Goal: Task Accomplishment & Management: Manage account settings

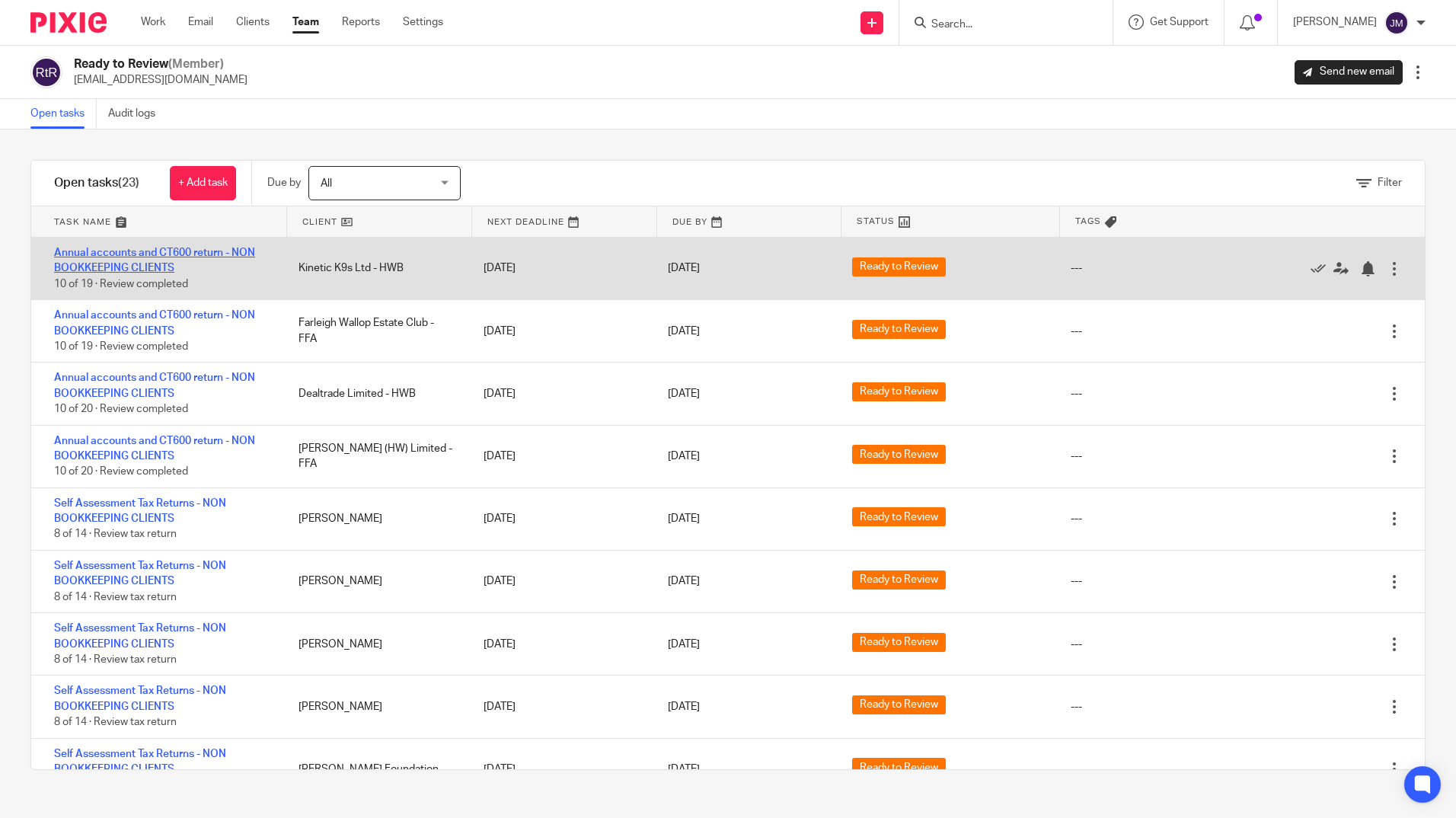
click at [161, 268] on link "Annual accounts and CT600 return - NON BOOKKEEPING CLIENTS" at bounding box center [155, 261] width 202 height 26
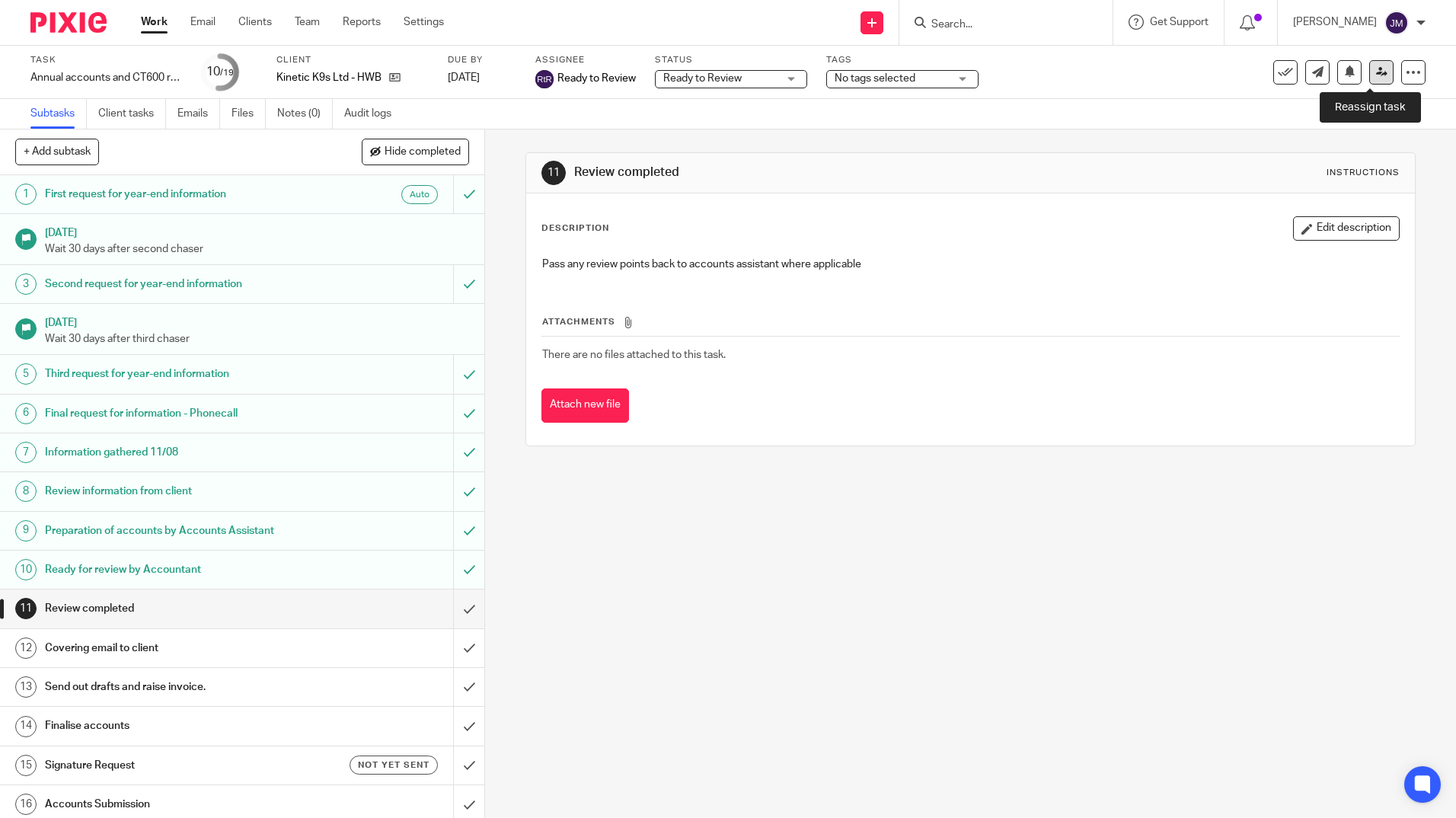
click at [1376, 74] on icon at bounding box center [1382, 72] width 12 height 12
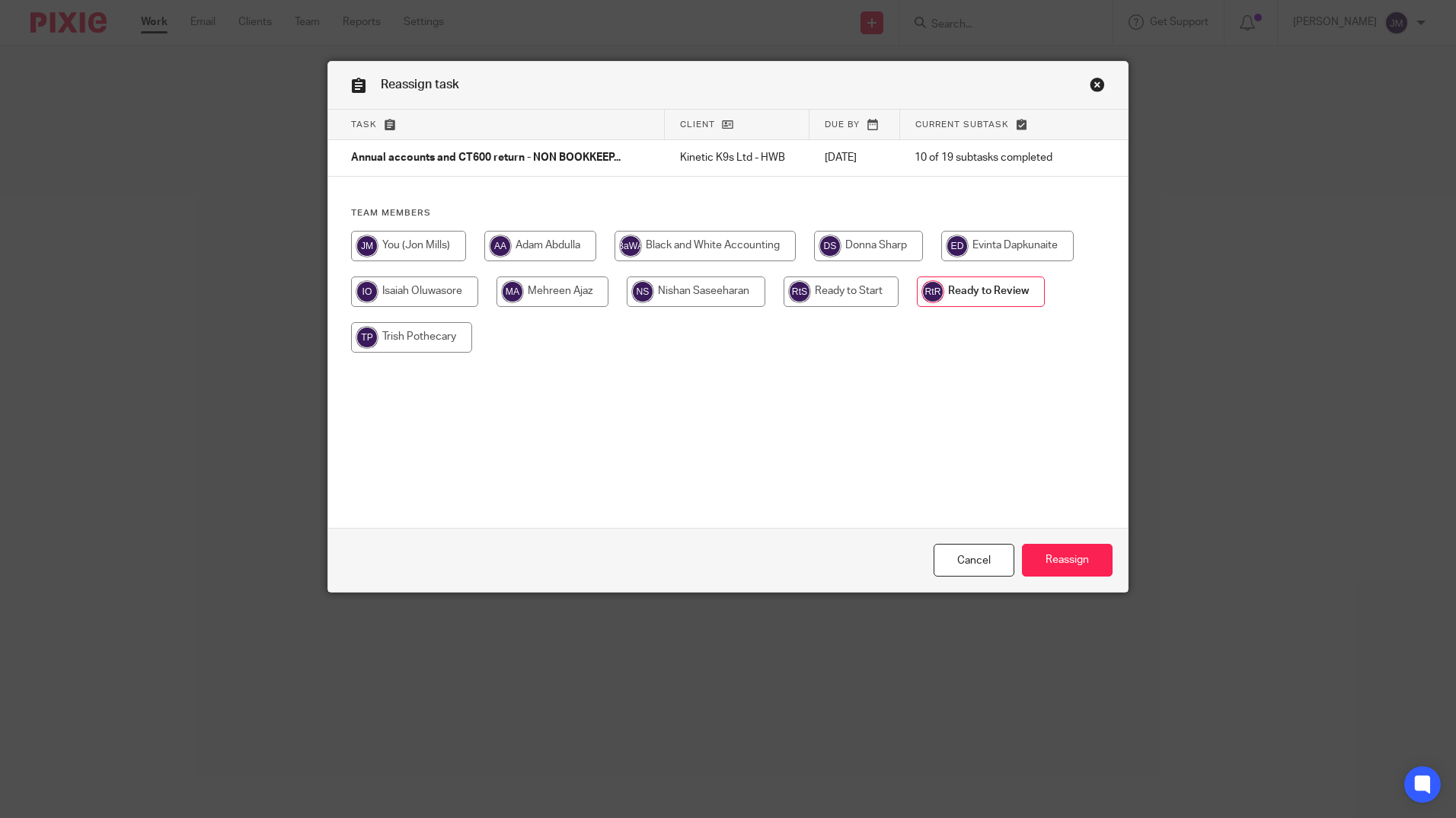
click at [399, 247] on input "radio" at bounding box center [408, 246] width 115 height 31
radio input "true"
click at [1071, 561] on input "Reassign" at bounding box center [1068, 560] width 91 height 33
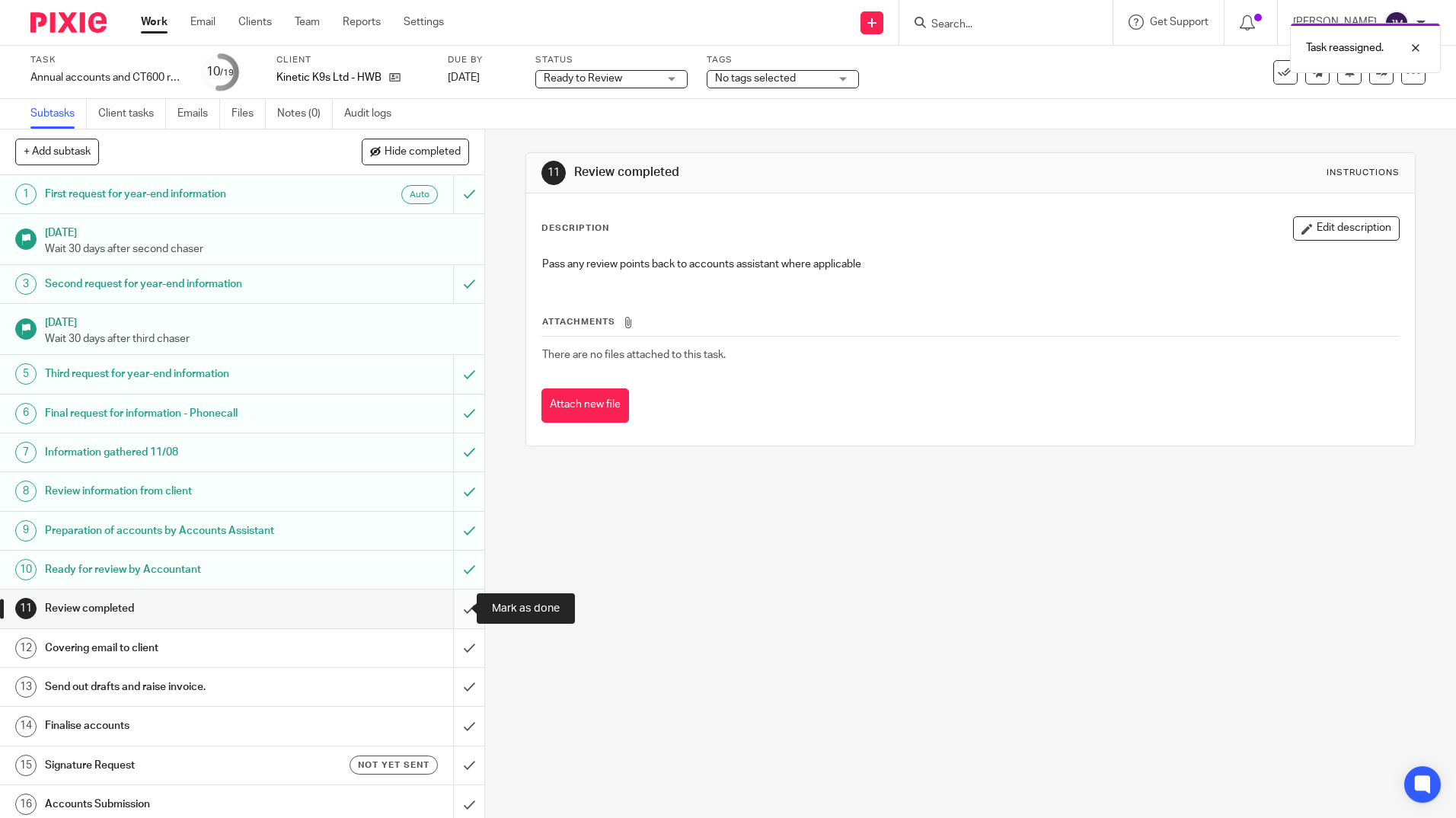
click at [454, 614] on input "submit" at bounding box center [242, 609] width 484 height 39
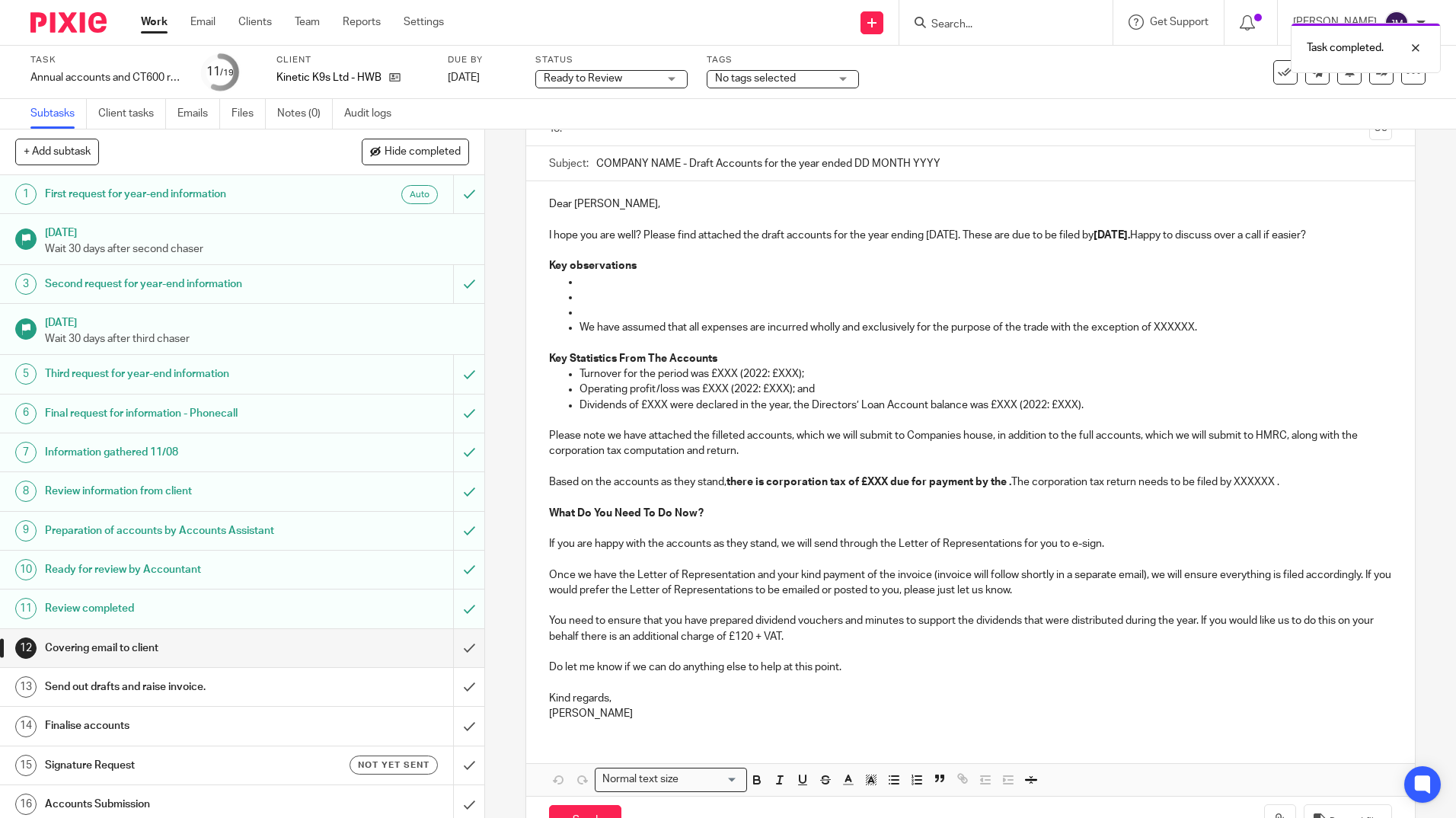
scroll to position [172, 0]
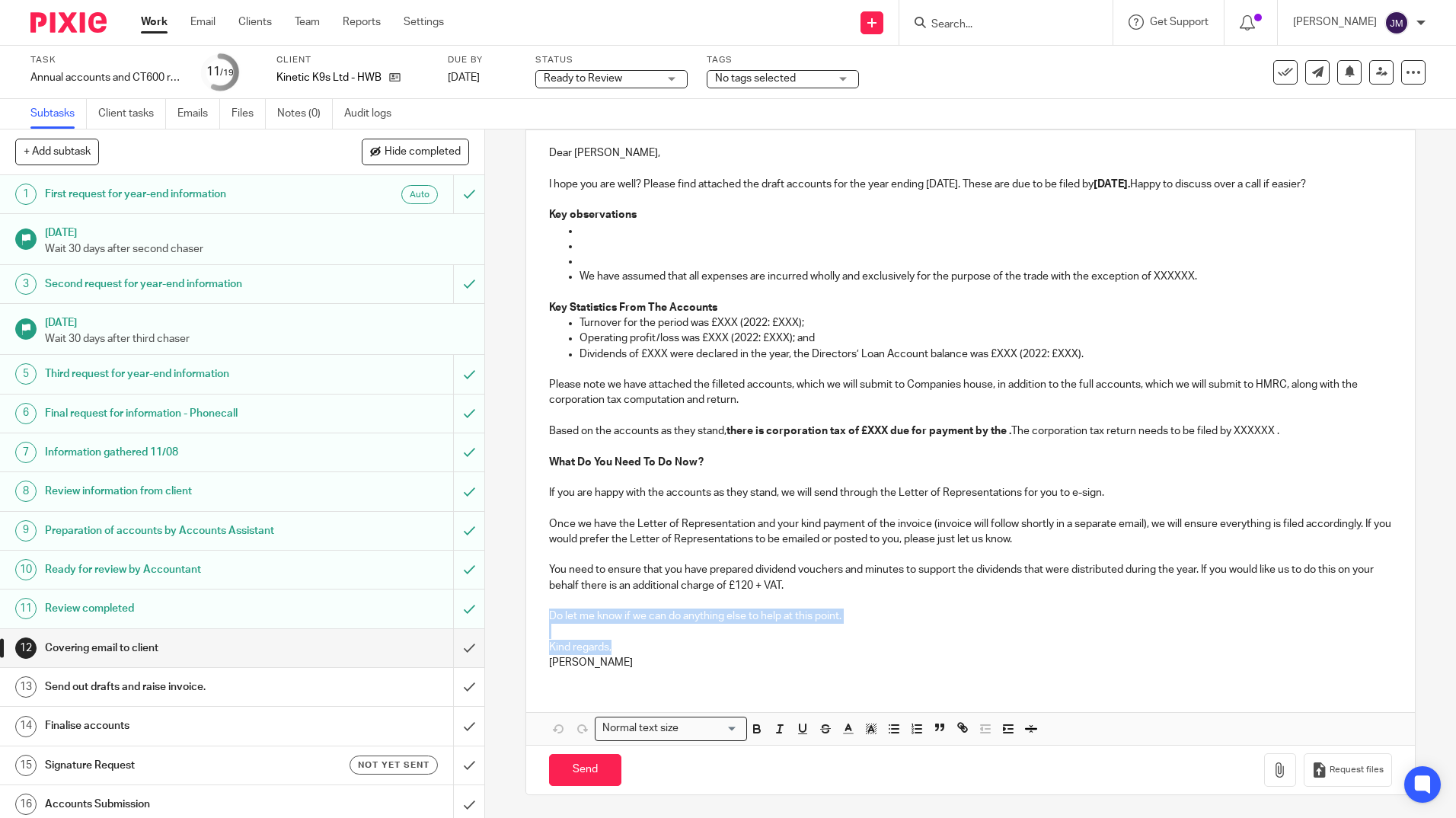
drag, startPoint x: 610, startPoint y: 644, endPoint x: 596, endPoint y: 608, distance: 38.6
click at [596, 608] on div "Dear Claire, I hope you are well? Please find attached the draft accounts for t…" at bounding box center [970, 406] width 888 height 551
click at [842, 614] on p "Do let me know if we can do anything else to help at this point." at bounding box center [970, 615] width 843 height 15
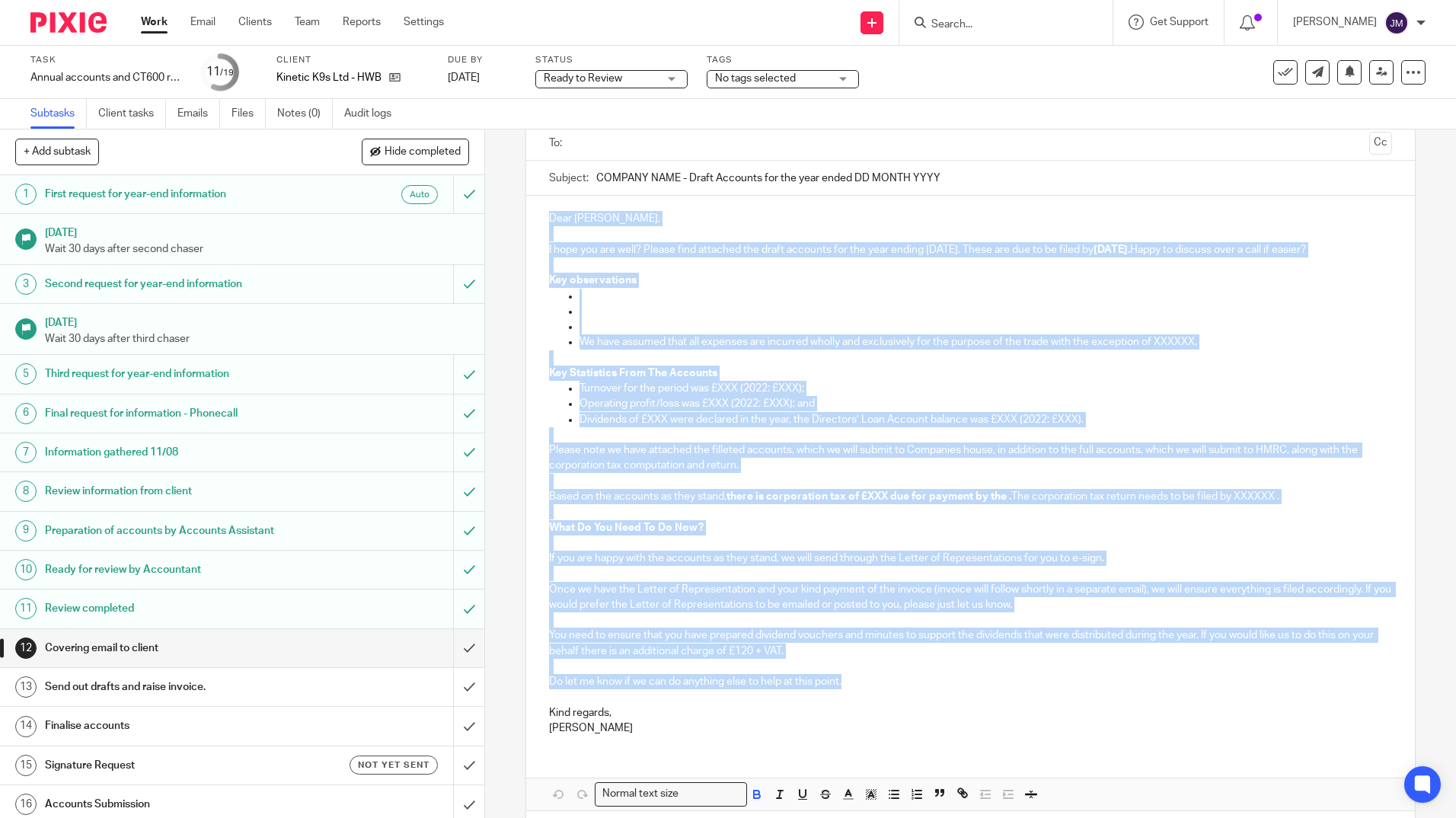
scroll to position [0, 0]
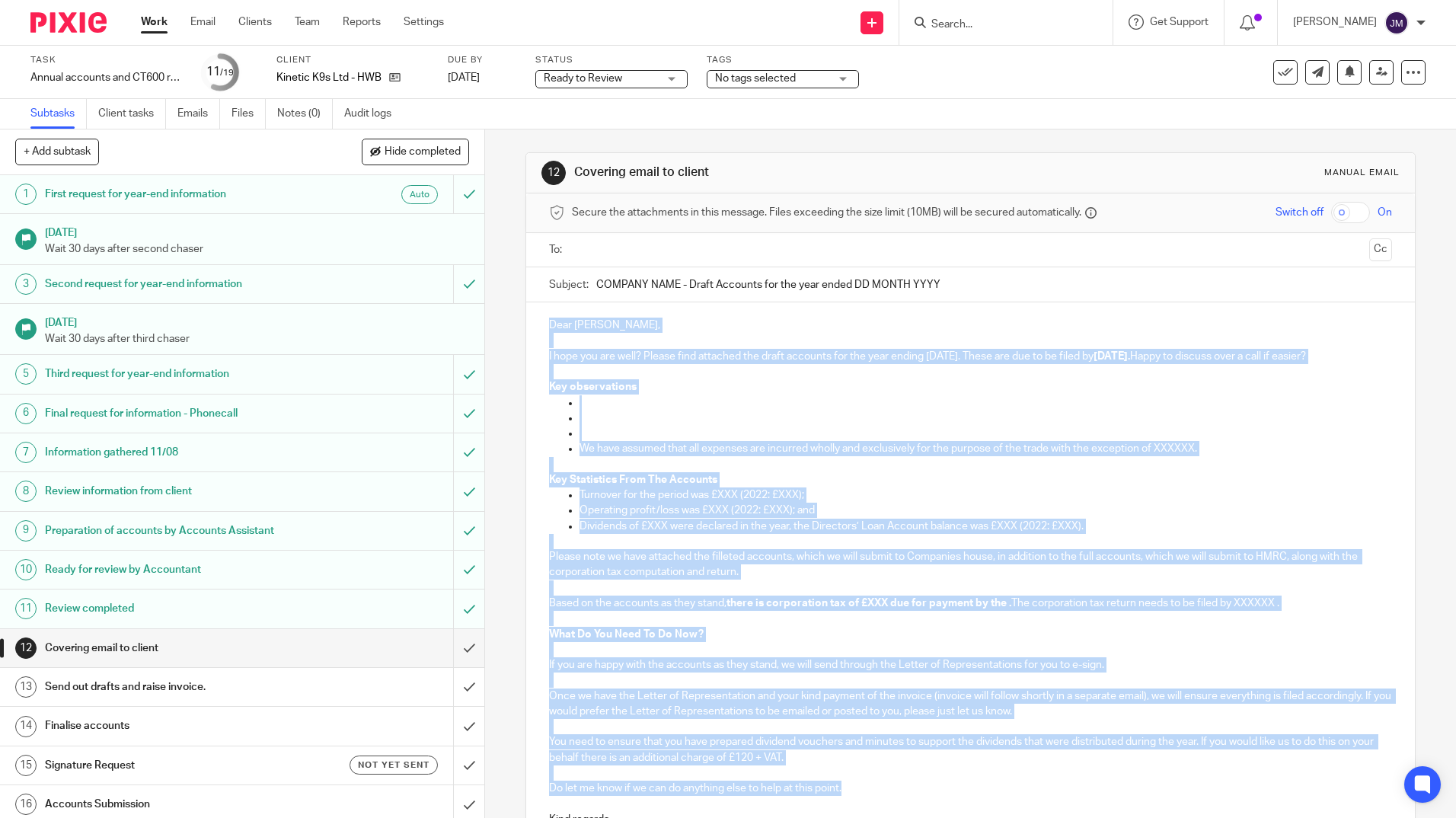
drag, startPoint x: 846, startPoint y: 612, endPoint x: 502, endPoint y: 312, distance: 456.4
click at [502, 312] on div "12 Covering email to client Manual email Secure the attachments in this message…" at bounding box center [970, 473] width 971 height 689
copy div "Dear Claire, I hope you are well? Please find attached the draft accounts for t…"
click at [519, 397] on div "12 Covering email to client Manual email Secure the attachments in this message…" at bounding box center [970, 473] width 971 height 689
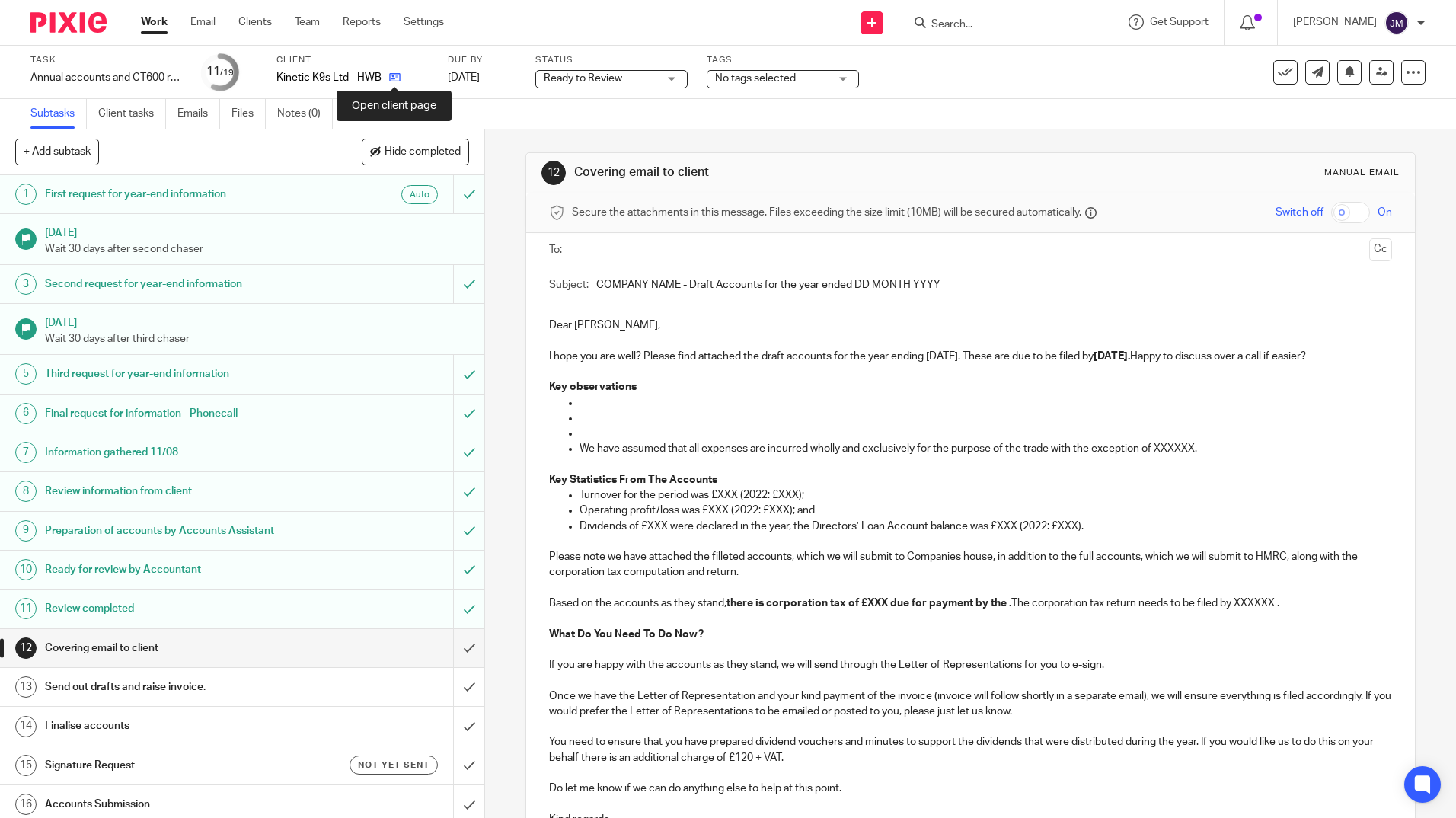
click at [398, 74] on icon at bounding box center [395, 77] width 12 height 12
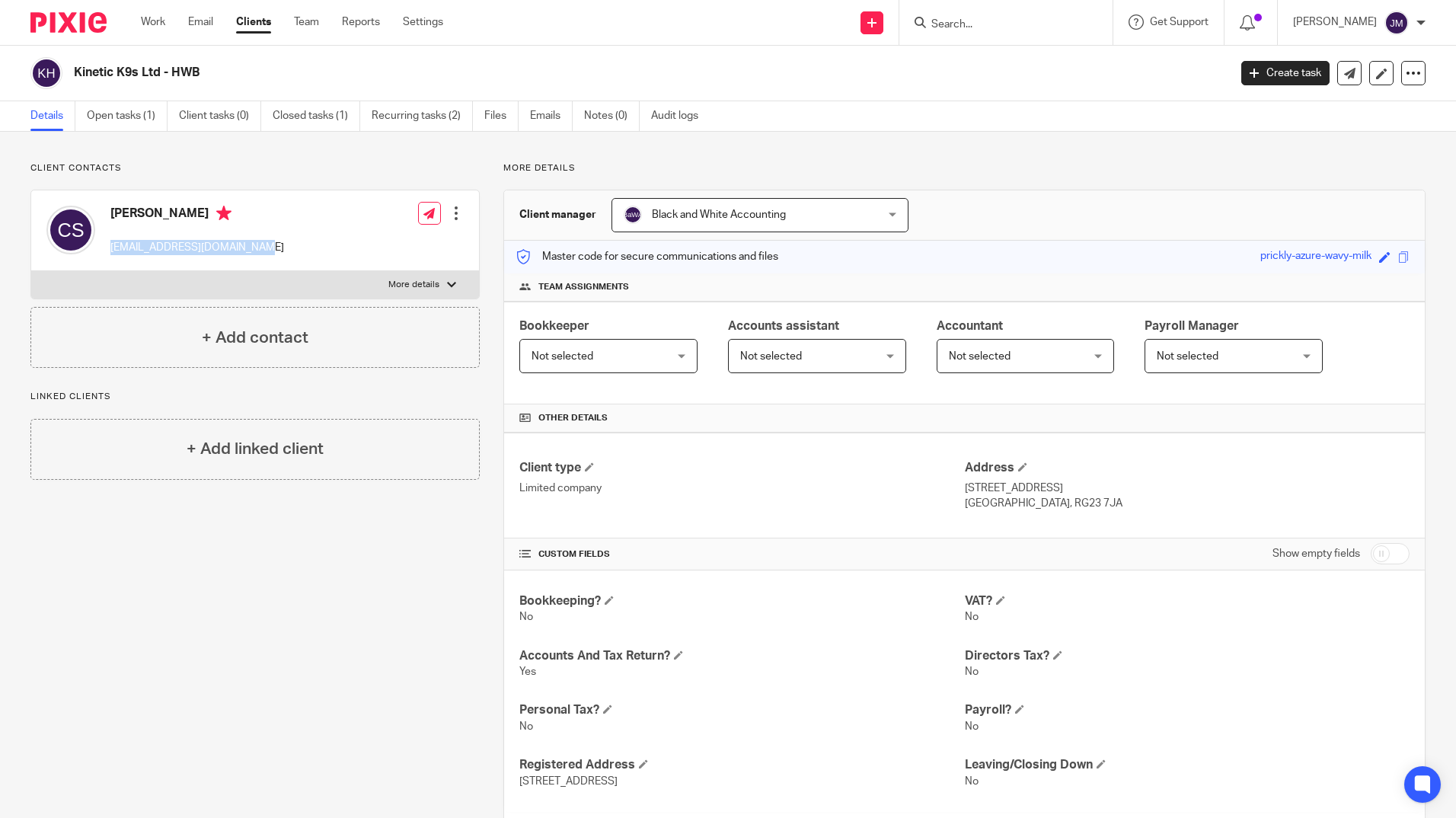
drag, startPoint x: 259, startPoint y: 250, endPoint x: 113, endPoint y: 250, distance: 146.0
click at [113, 250] on div "Claire Spencer clairekinetick9s@gmail.com Edit contact Create client from conta…" at bounding box center [255, 231] width 447 height 81
copy p "clairekinetick9s@gmail.com"
click at [133, 114] on link "Open tasks (1)" at bounding box center [127, 117] width 81 height 30
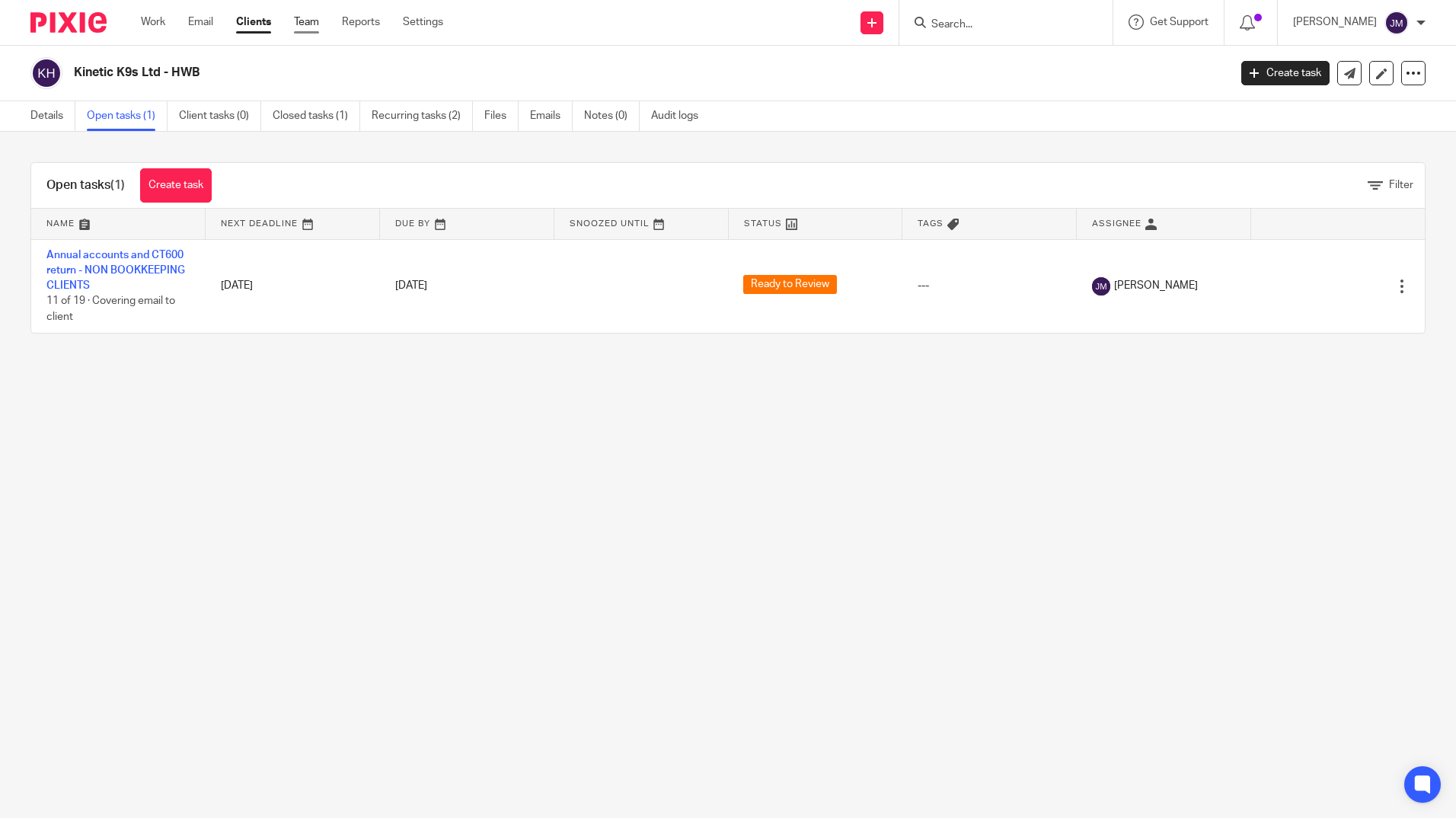
click at [299, 21] on link "Team" at bounding box center [306, 22] width 25 height 15
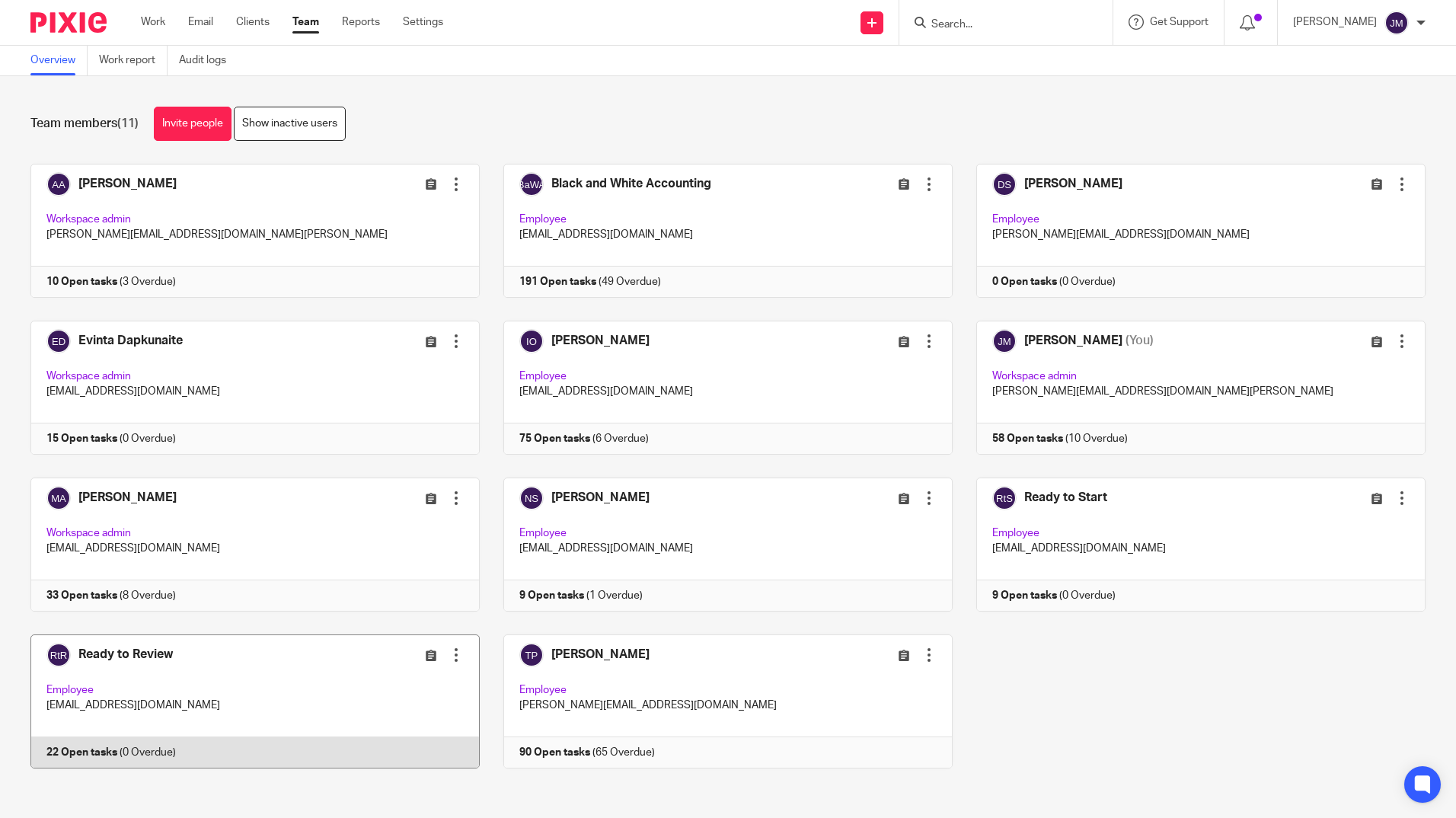
click at [275, 681] on link at bounding box center [243, 701] width 473 height 134
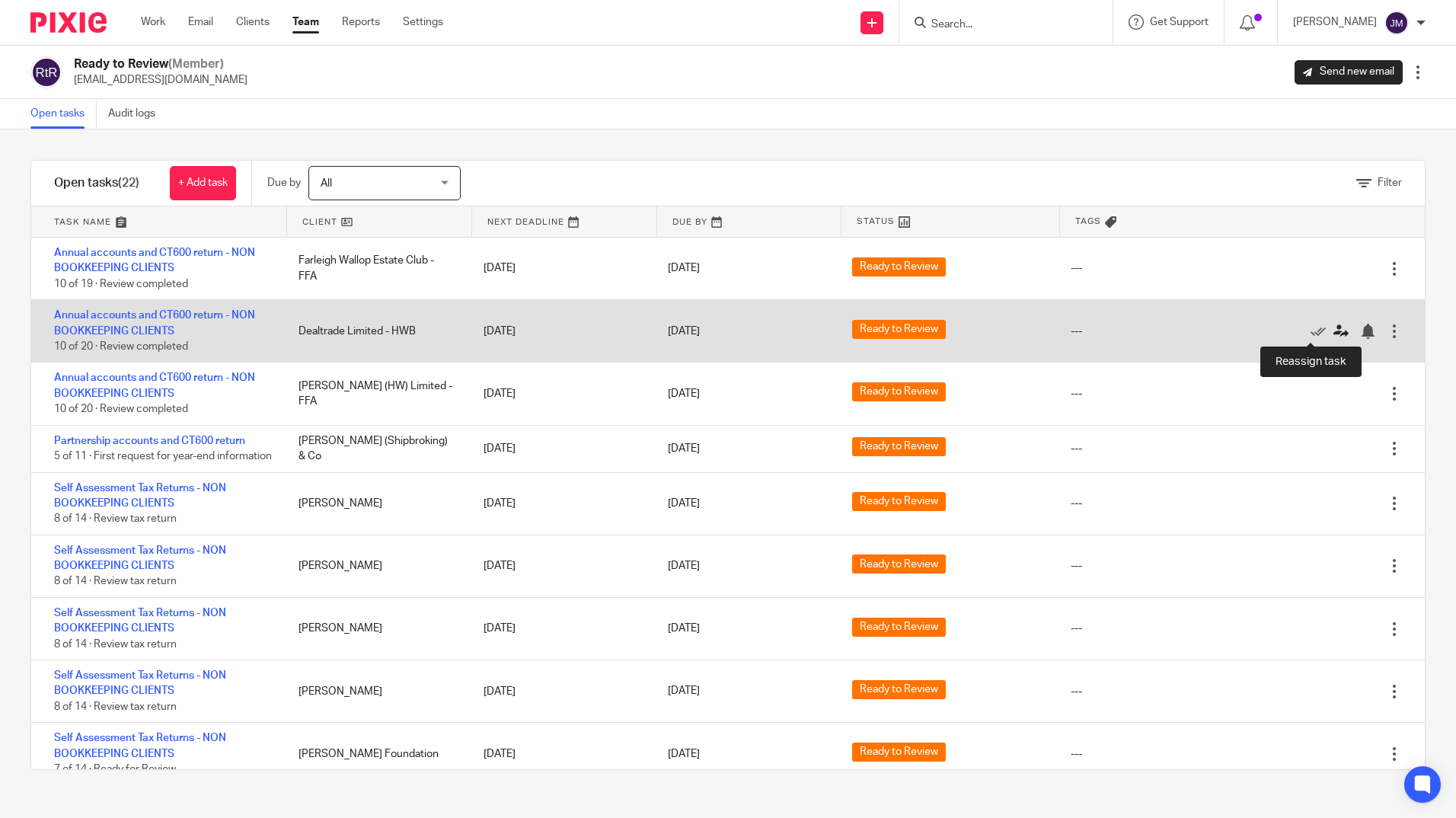
click at [1334, 332] on icon at bounding box center [1340, 331] width 15 height 15
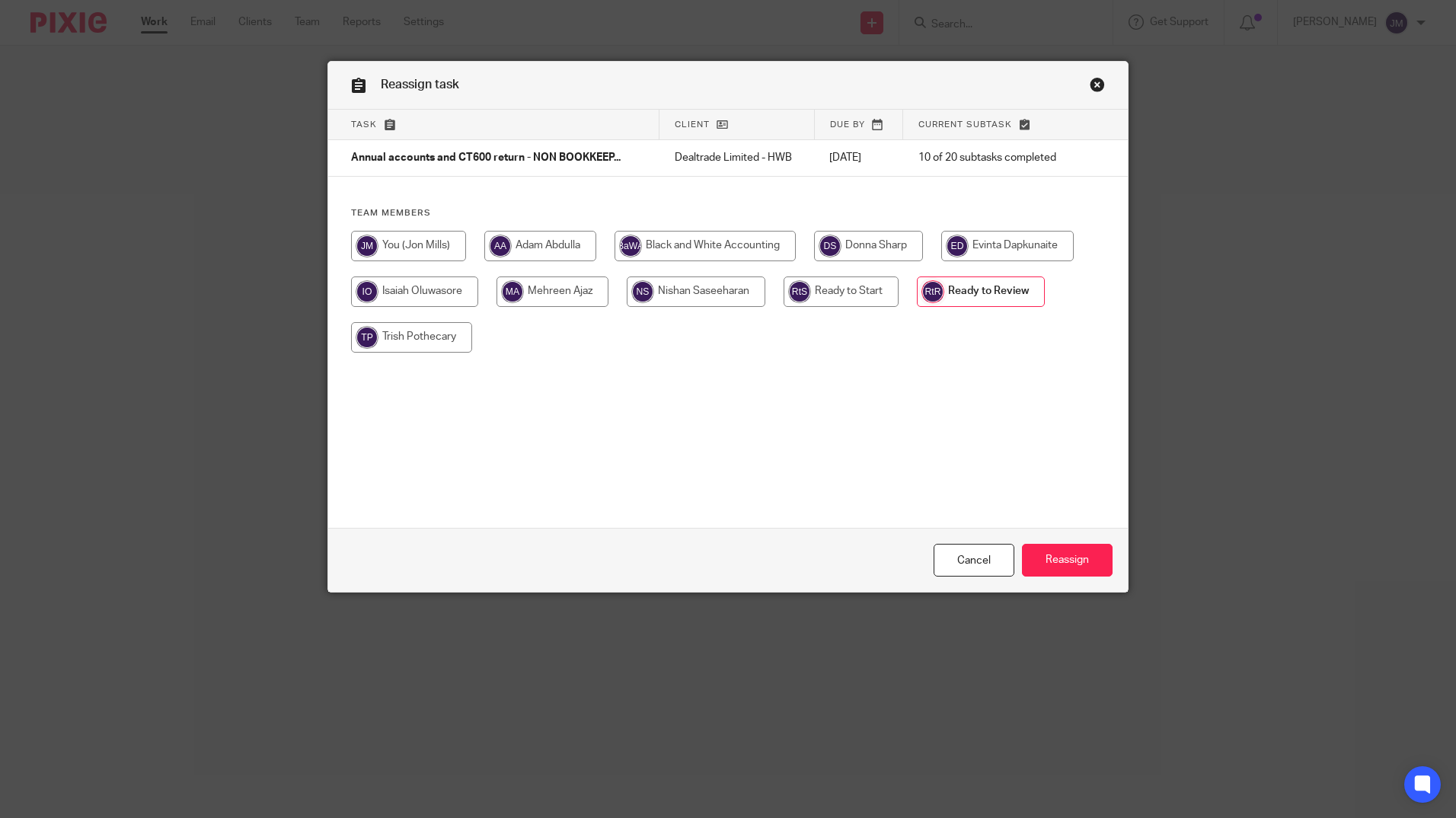
click at [410, 254] on input "radio" at bounding box center [408, 246] width 115 height 31
radio input "true"
click at [1042, 561] on input "Reassign" at bounding box center [1068, 560] width 91 height 33
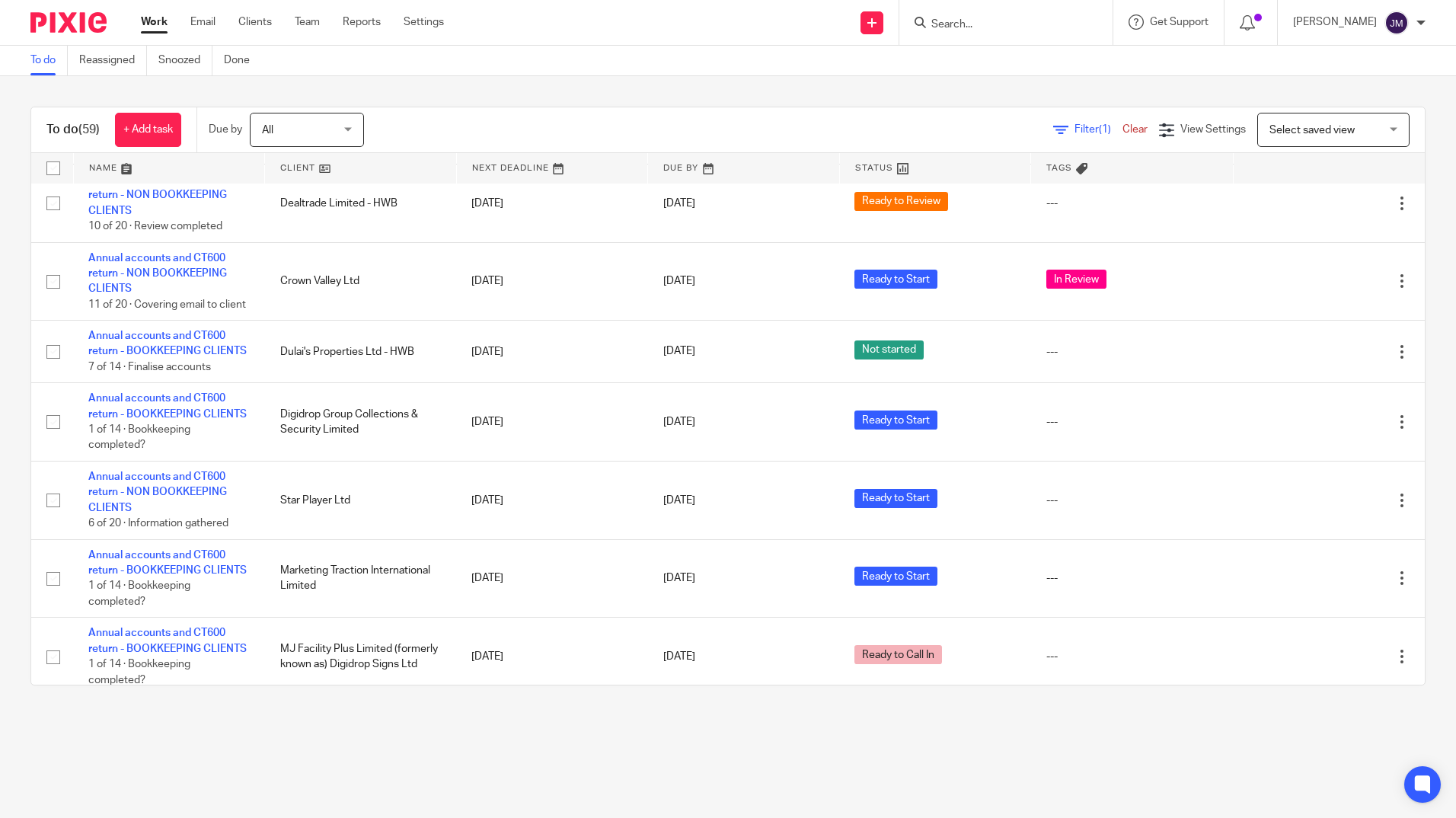
scroll to position [1981, 0]
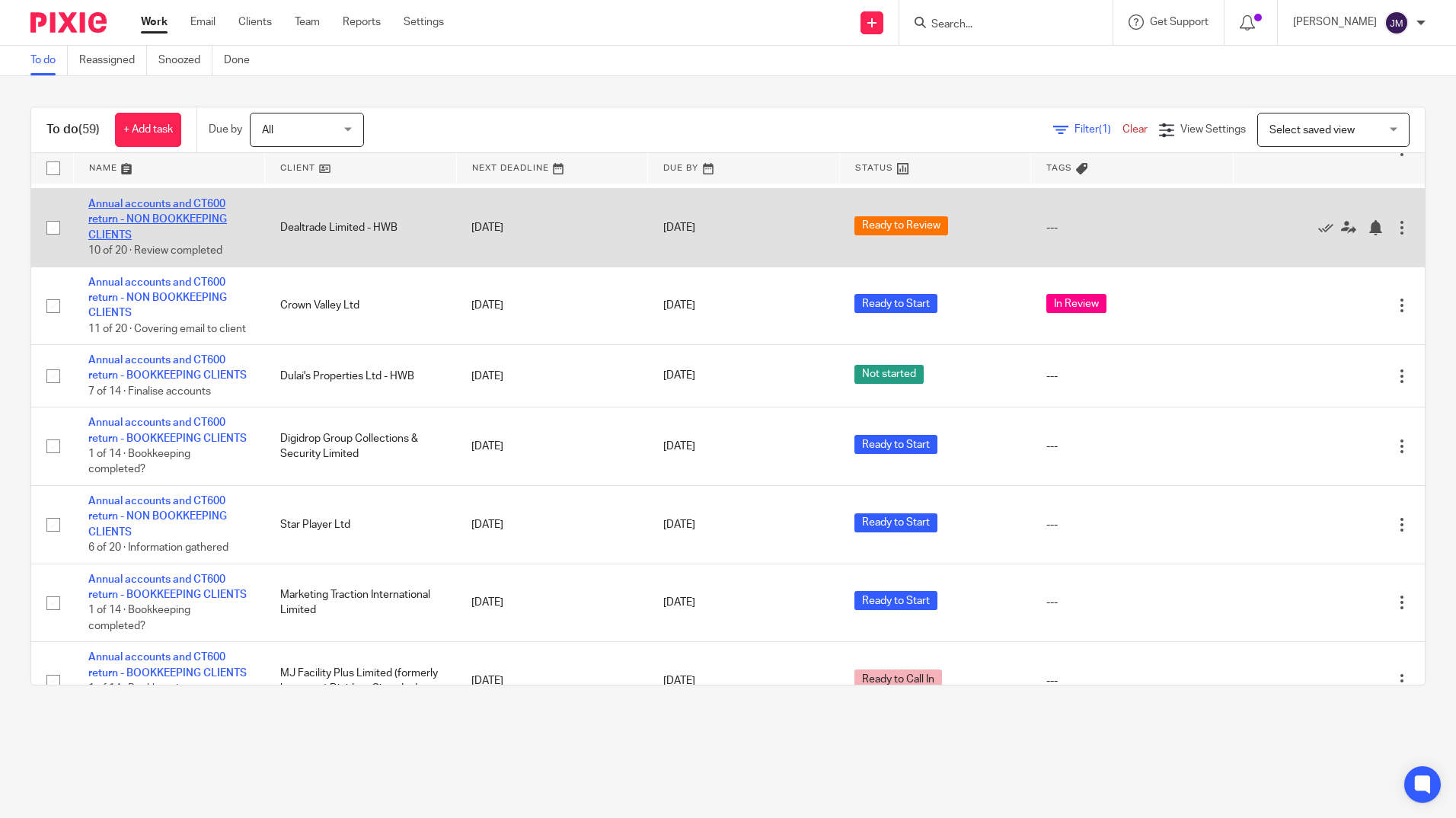
click at [152, 241] on link "Annual accounts and CT600 return - NON BOOKKEEPING CLIENTS" at bounding box center [157, 219] width 138 height 41
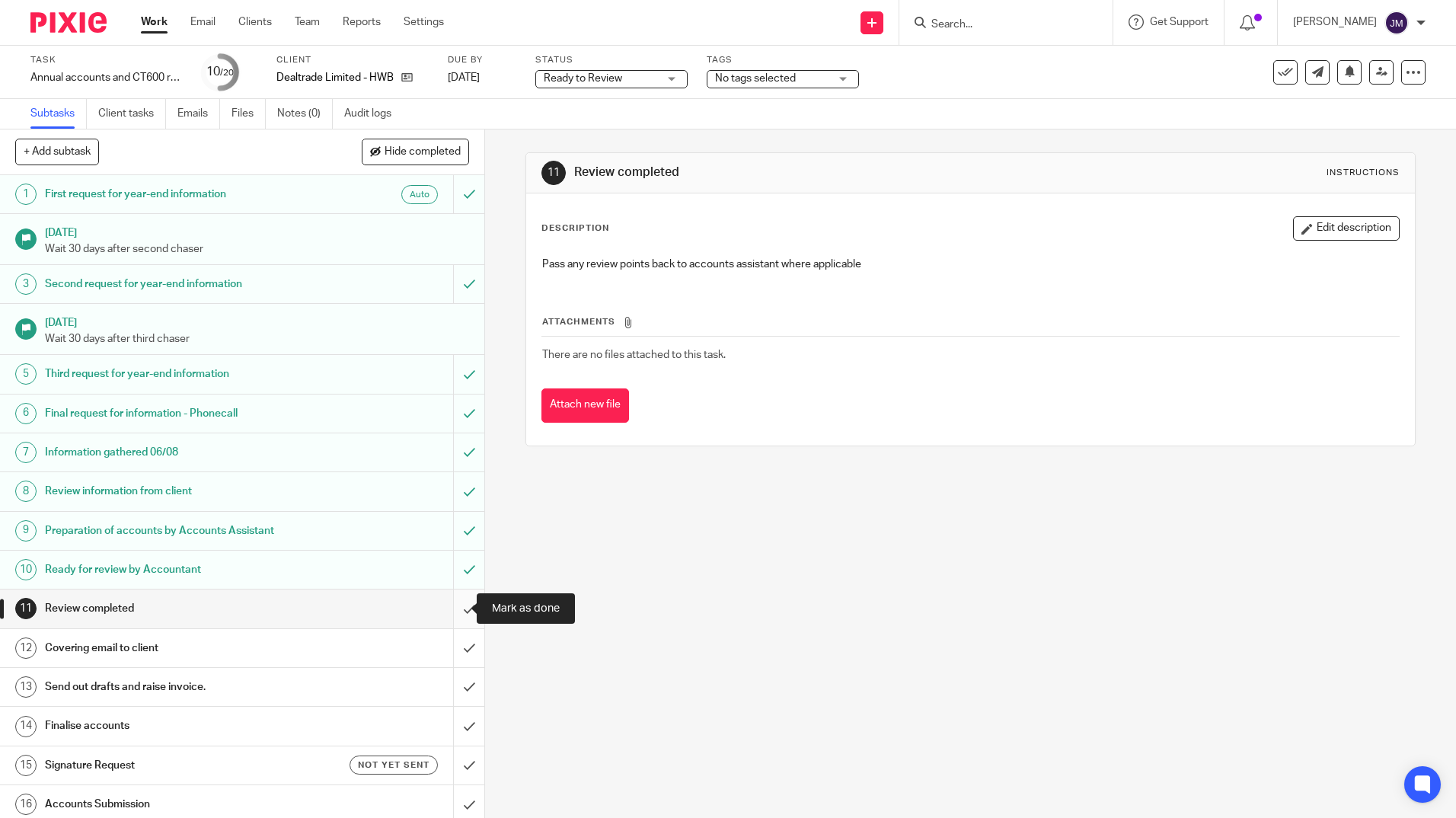
click at [449, 609] on input "submit" at bounding box center [242, 609] width 484 height 39
click at [453, 648] on input "submit" at bounding box center [242, 648] width 484 height 39
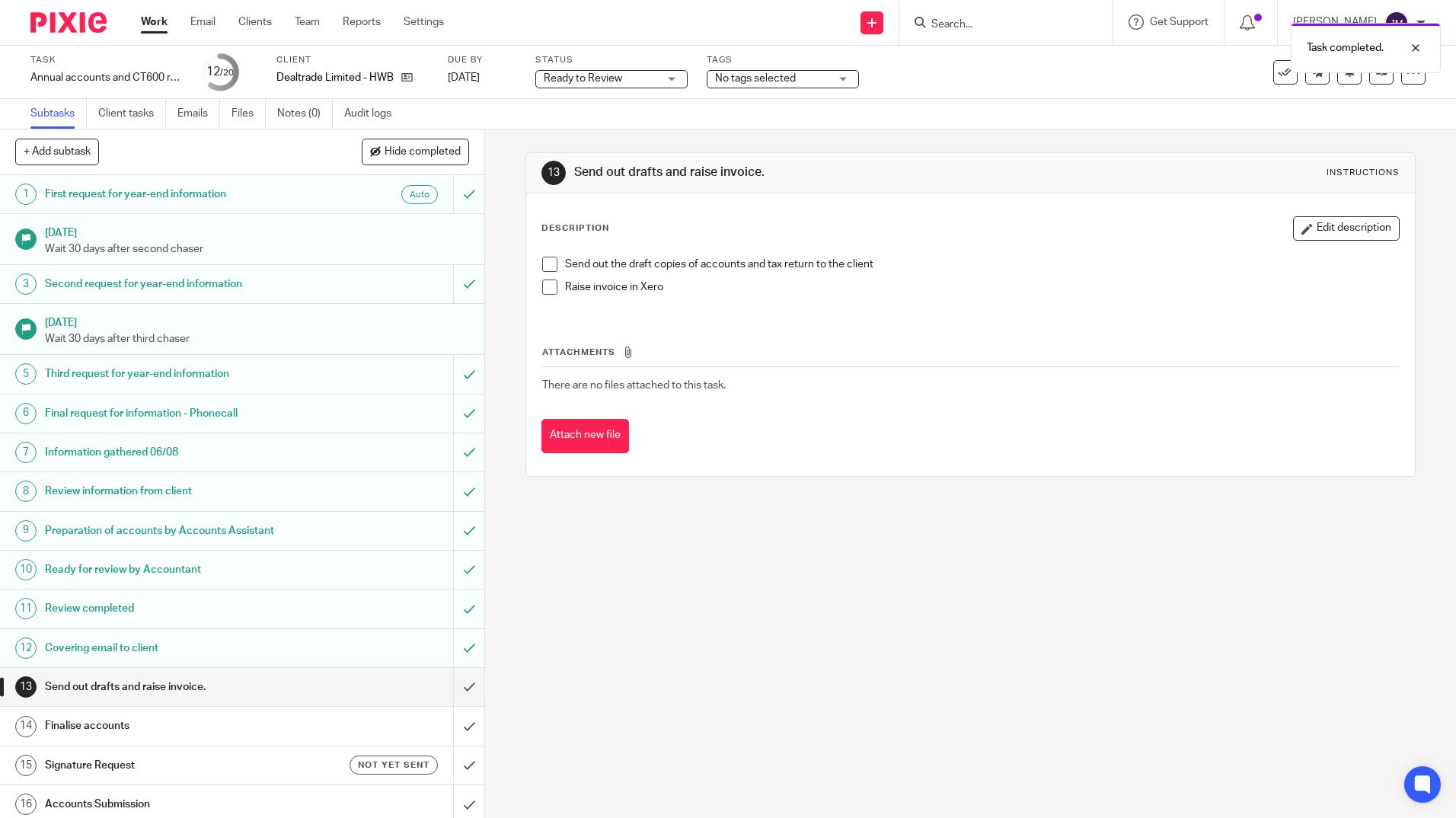
click at [214, 655] on h1 "Covering email to client" at bounding box center [175, 648] width 262 height 23
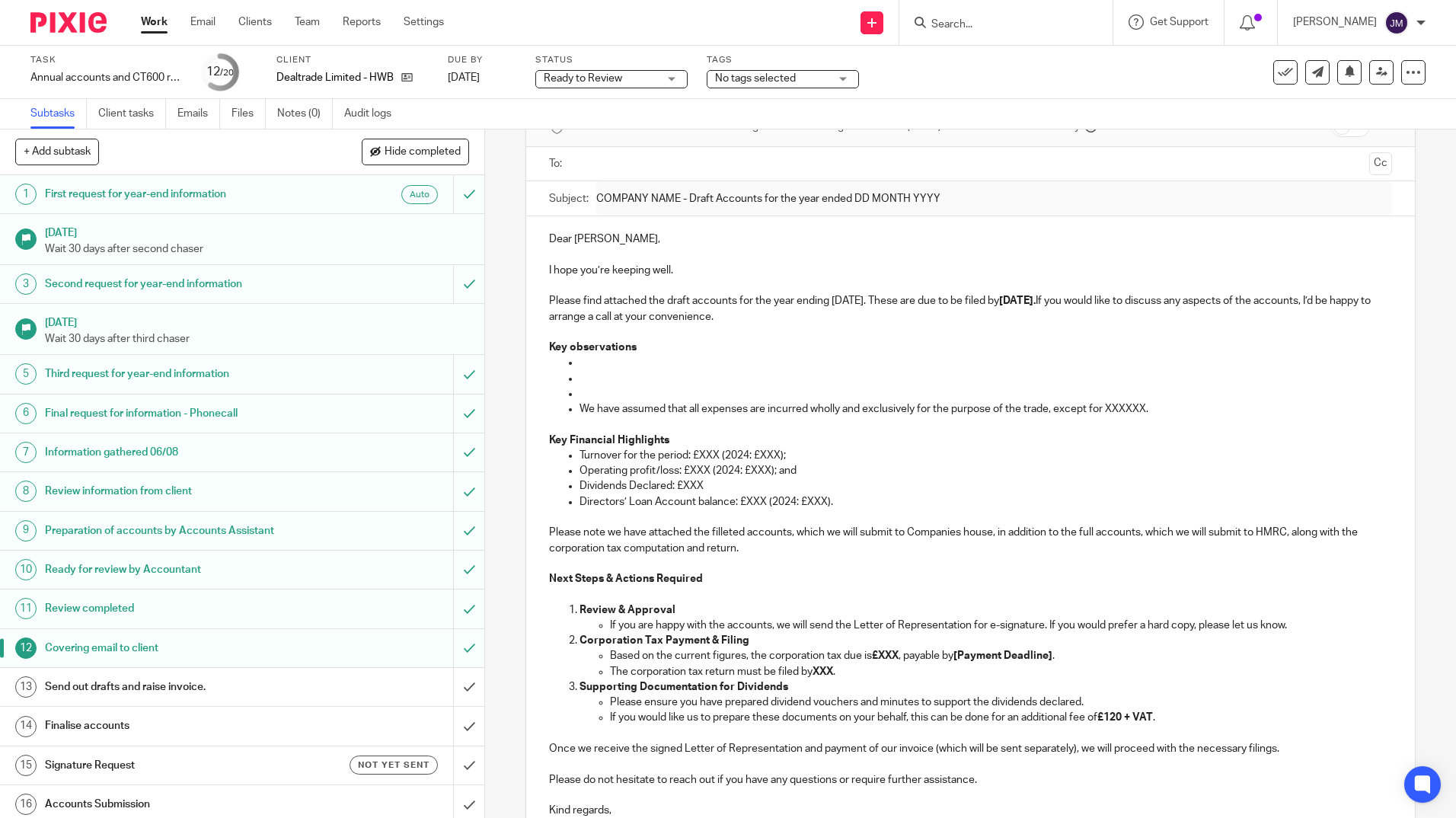
scroll to position [228, 0]
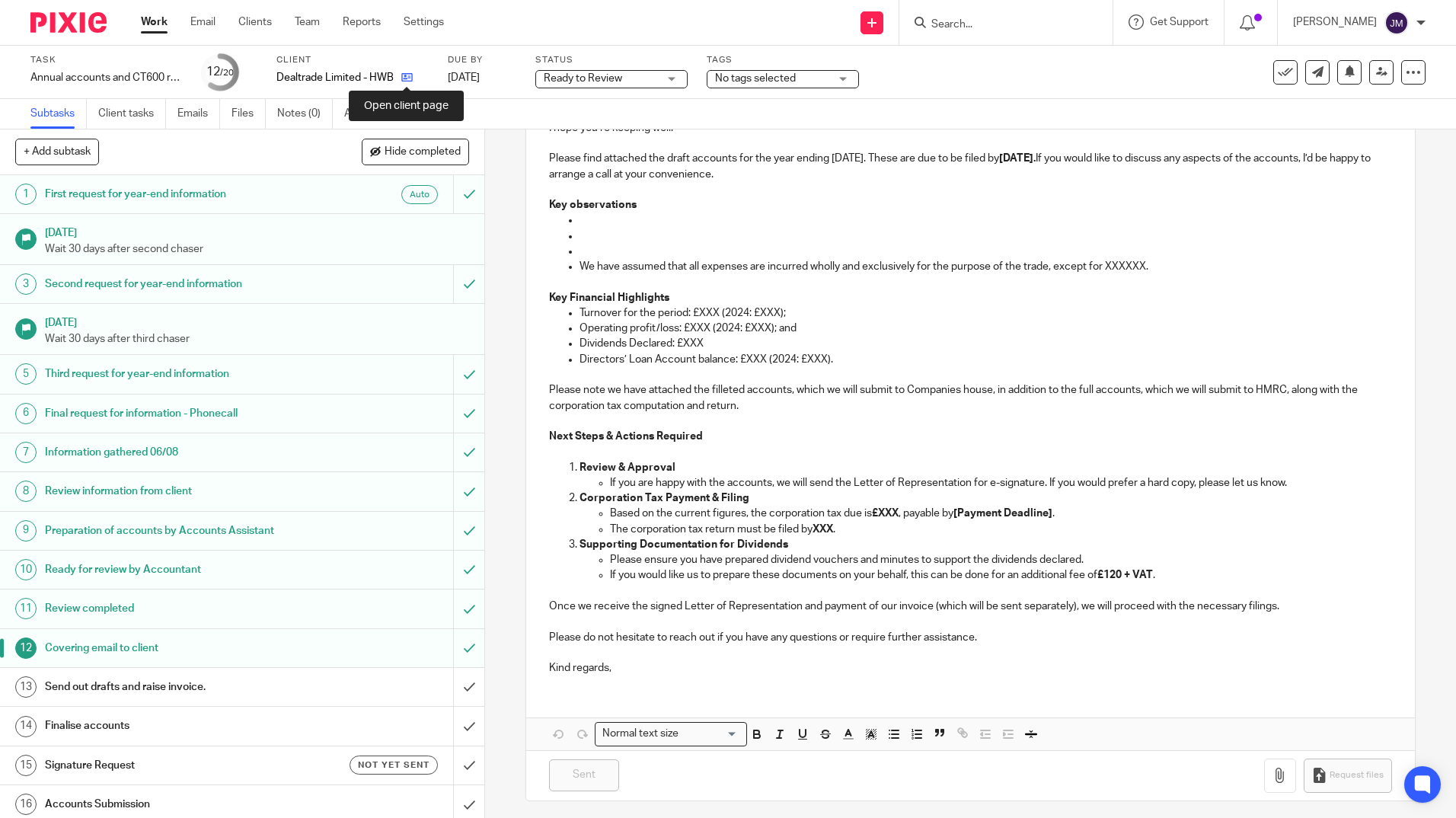
click at [409, 75] on icon at bounding box center [407, 77] width 12 height 12
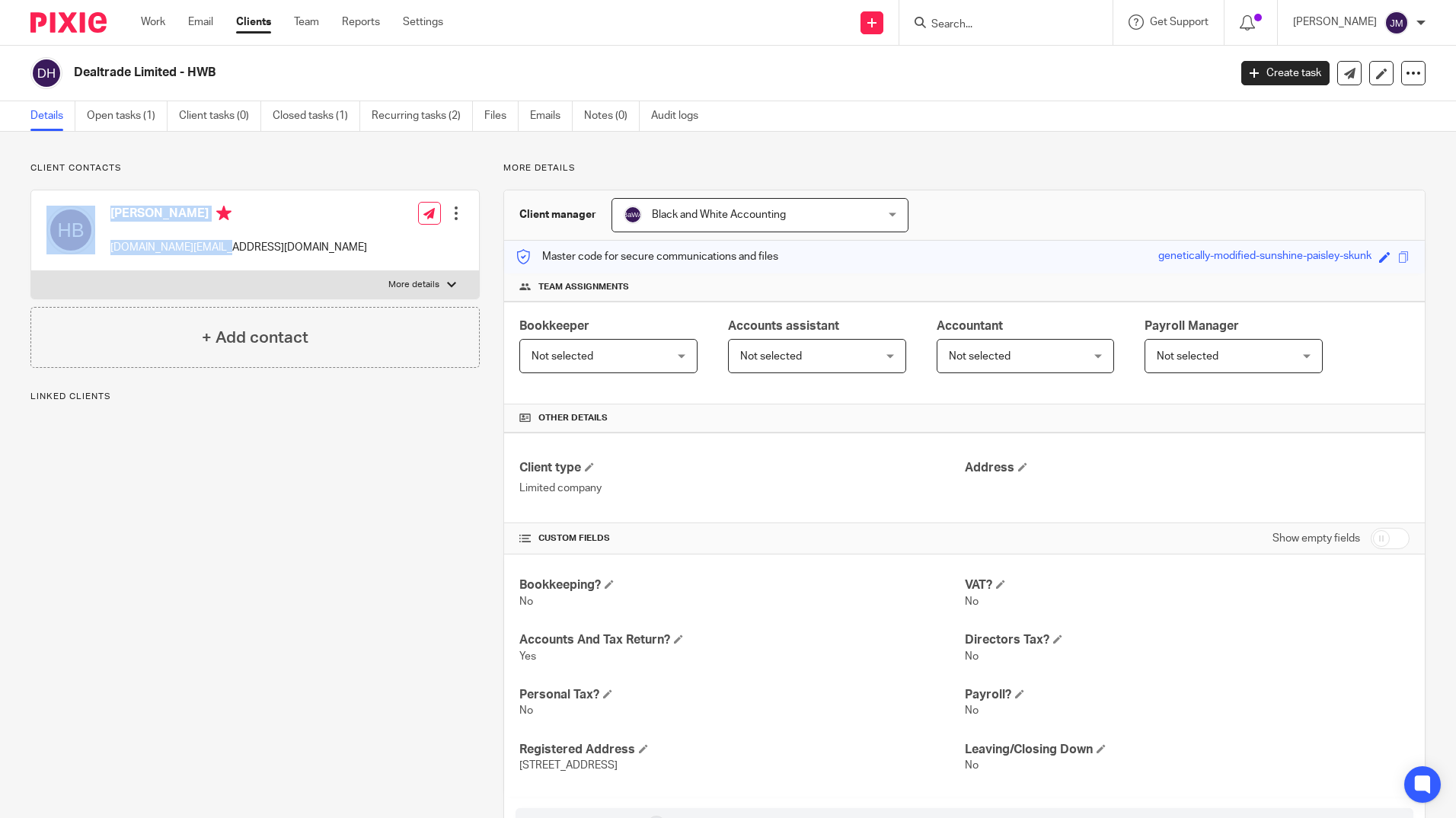
drag, startPoint x: 237, startPoint y: 245, endPoint x: 91, endPoint y: 250, distance: 146.1
click at [91, 250] on div "Houshang Bahri hnb.vision@gmail.com Edit contact Create client from contact Exp…" at bounding box center [255, 231] width 447 height 81
drag, startPoint x: 91, startPoint y: 250, endPoint x: 209, endPoint y: 248, distance: 118.0
click at [207, 248] on p "hnb.vision@gmail.com" at bounding box center [239, 247] width 257 height 15
drag, startPoint x: 221, startPoint y: 248, endPoint x: 108, endPoint y: 250, distance: 113.0
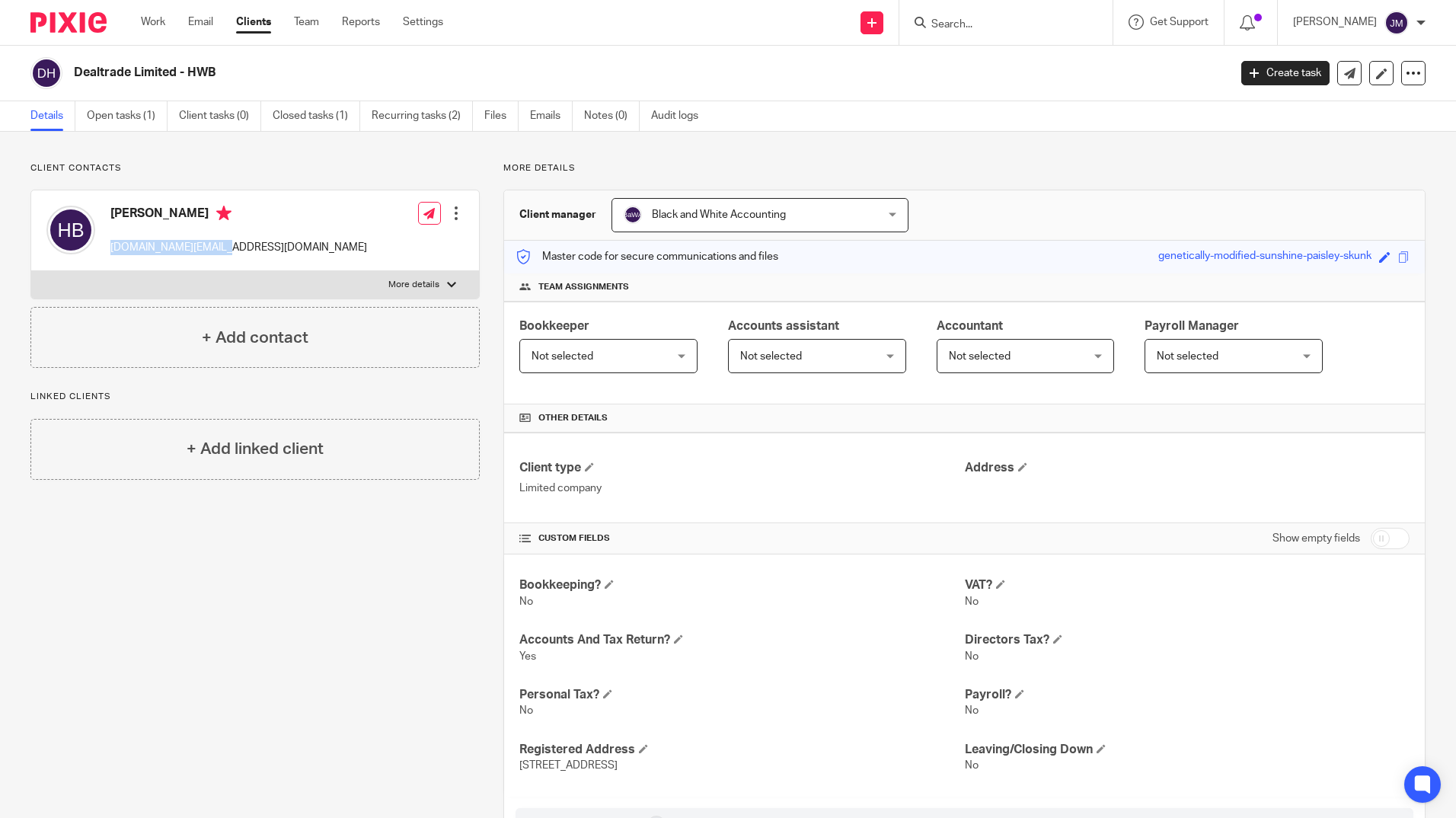
click at [108, 250] on div "Houshang Bahri hnb.vision@gmail.com" at bounding box center [206, 230] width 321 height 65
copy p "hnb.vision@gmail.com"
click at [131, 115] on link "Open tasks (1)" at bounding box center [127, 117] width 81 height 30
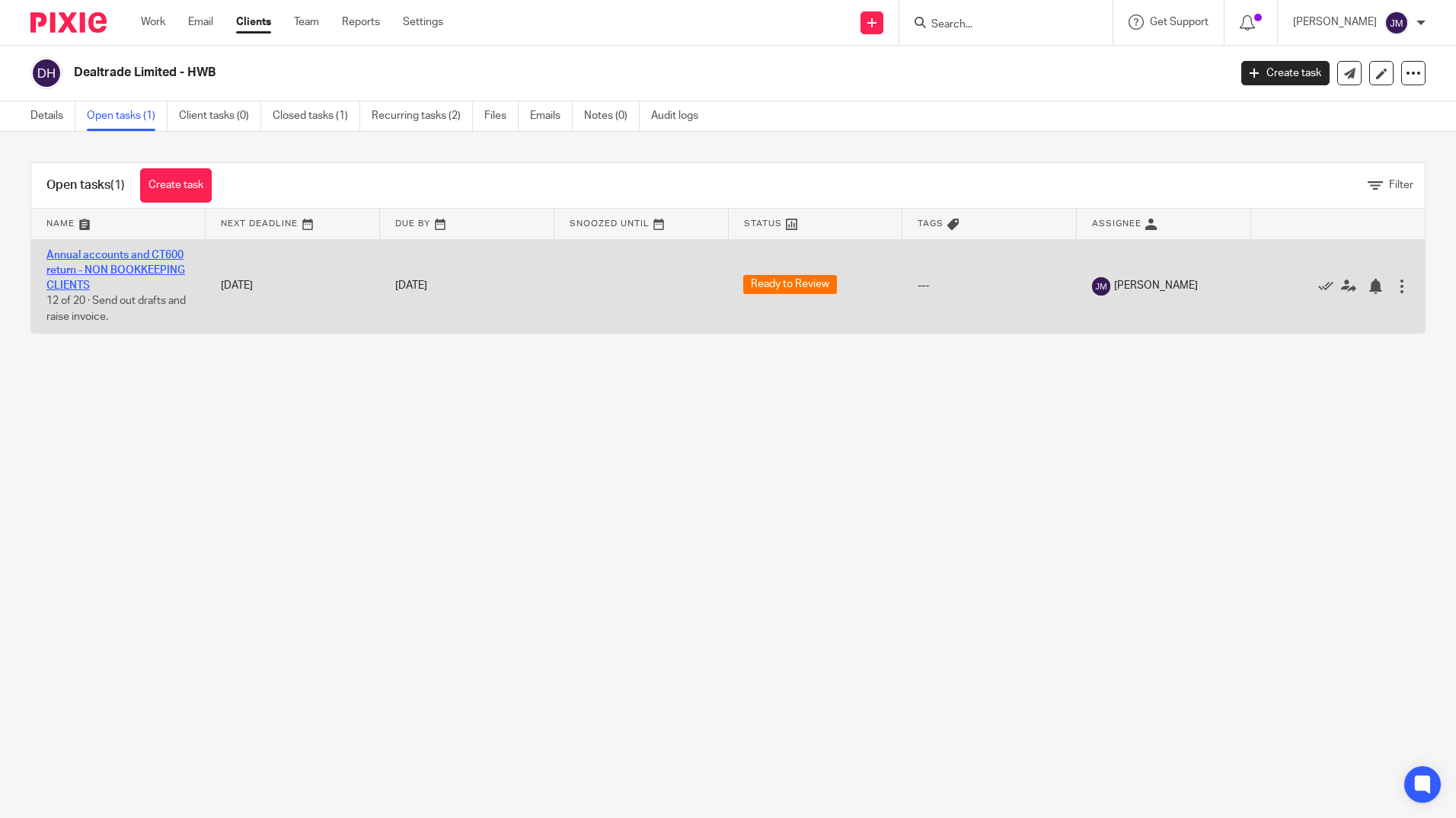
click at [158, 265] on link "Annual accounts and CT600 return - NON BOOKKEEPING CLIENTS" at bounding box center [116, 271] width 138 height 41
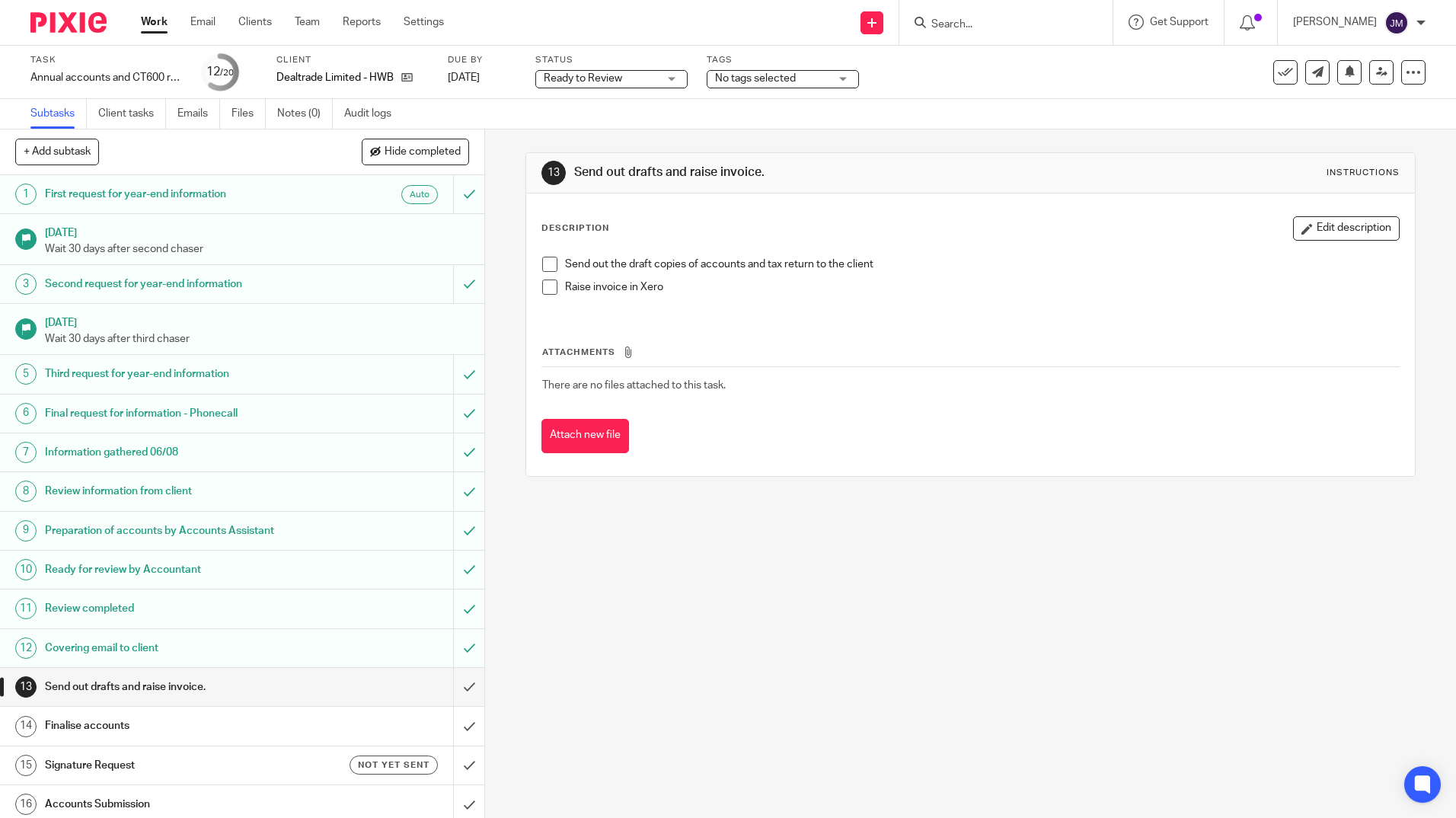
click at [264, 655] on h1 "Covering email to client" at bounding box center [175, 648] width 262 height 23
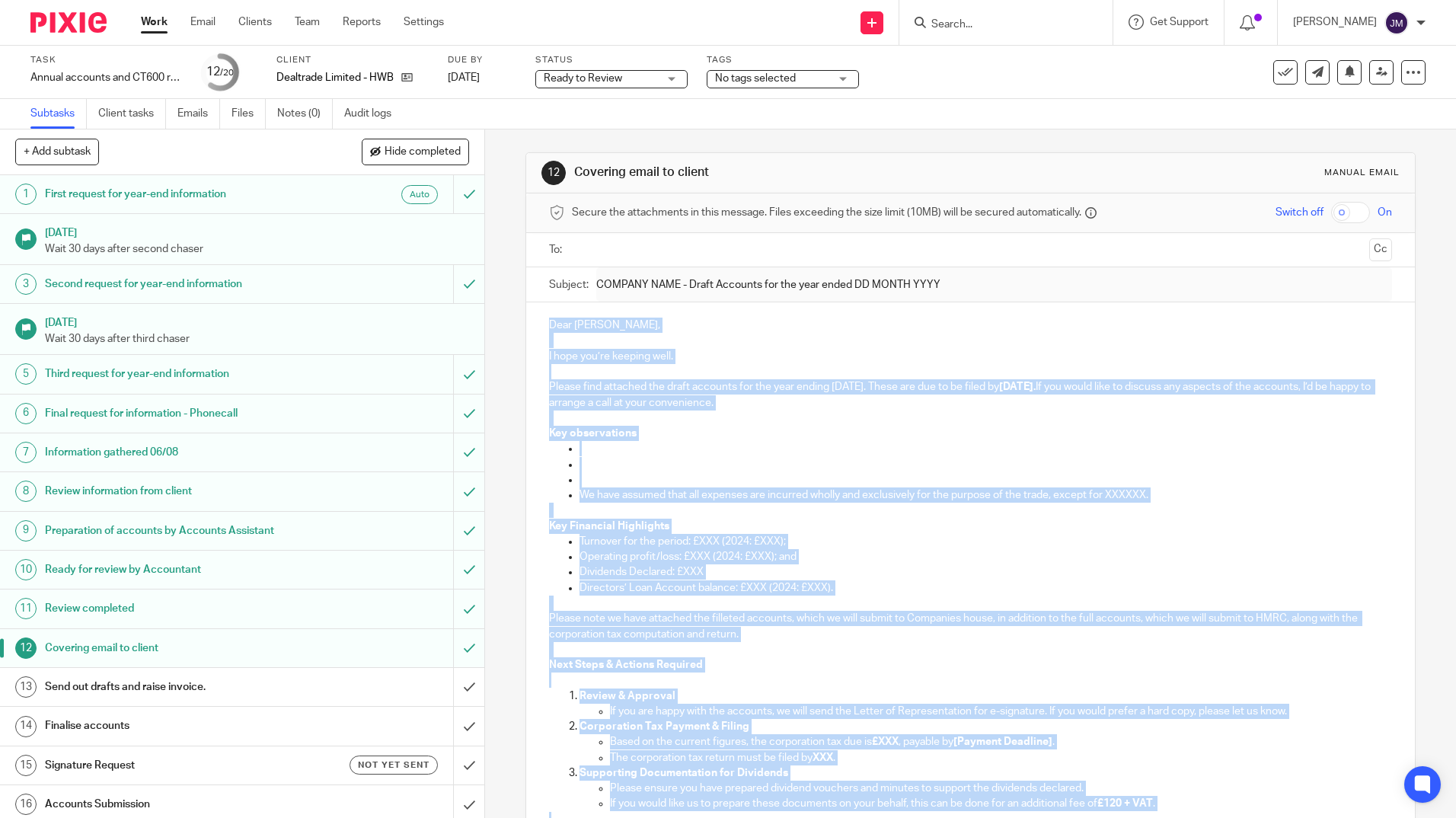
drag, startPoint x: 983, startPoint y: 628, endPoint x: 499, endPoint y: 118, distance: 703.1
click at [499, 118] on main "Task Annual accounts and CT600 return - NON BOOKKEEPING CLIENTS Save Annual acc…" at bounding box center [728, 409] width 1456 height 818
copy div "Dear Houshang, I hope you’re keeping well. Please find attached the draft accou…"
click at [453, 684] on input "submit" at bounding box center [242, 687] width 484 height 39
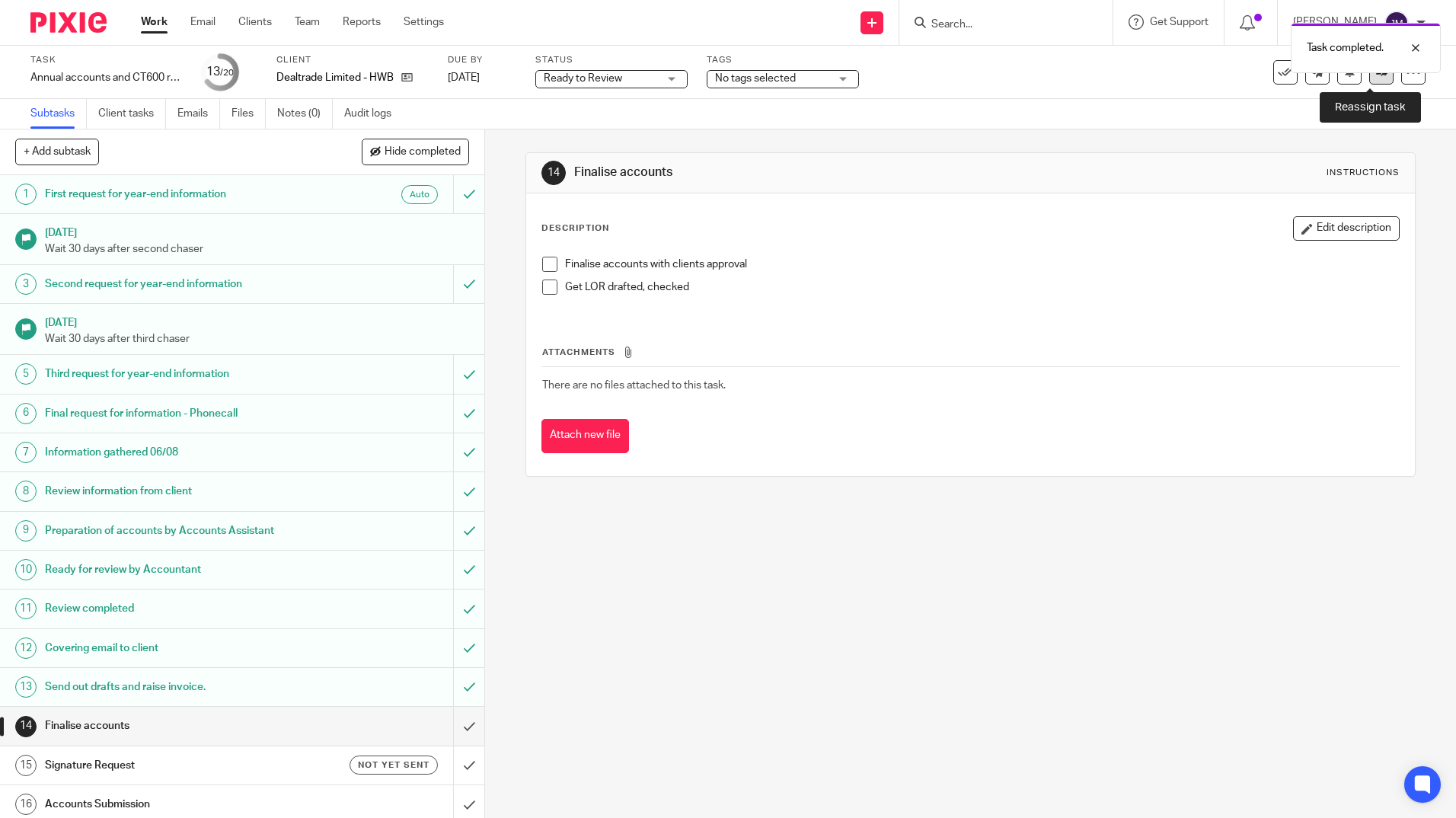
click at [1369, 81] on link at bounding box center [1381, 72] width 25 height 25
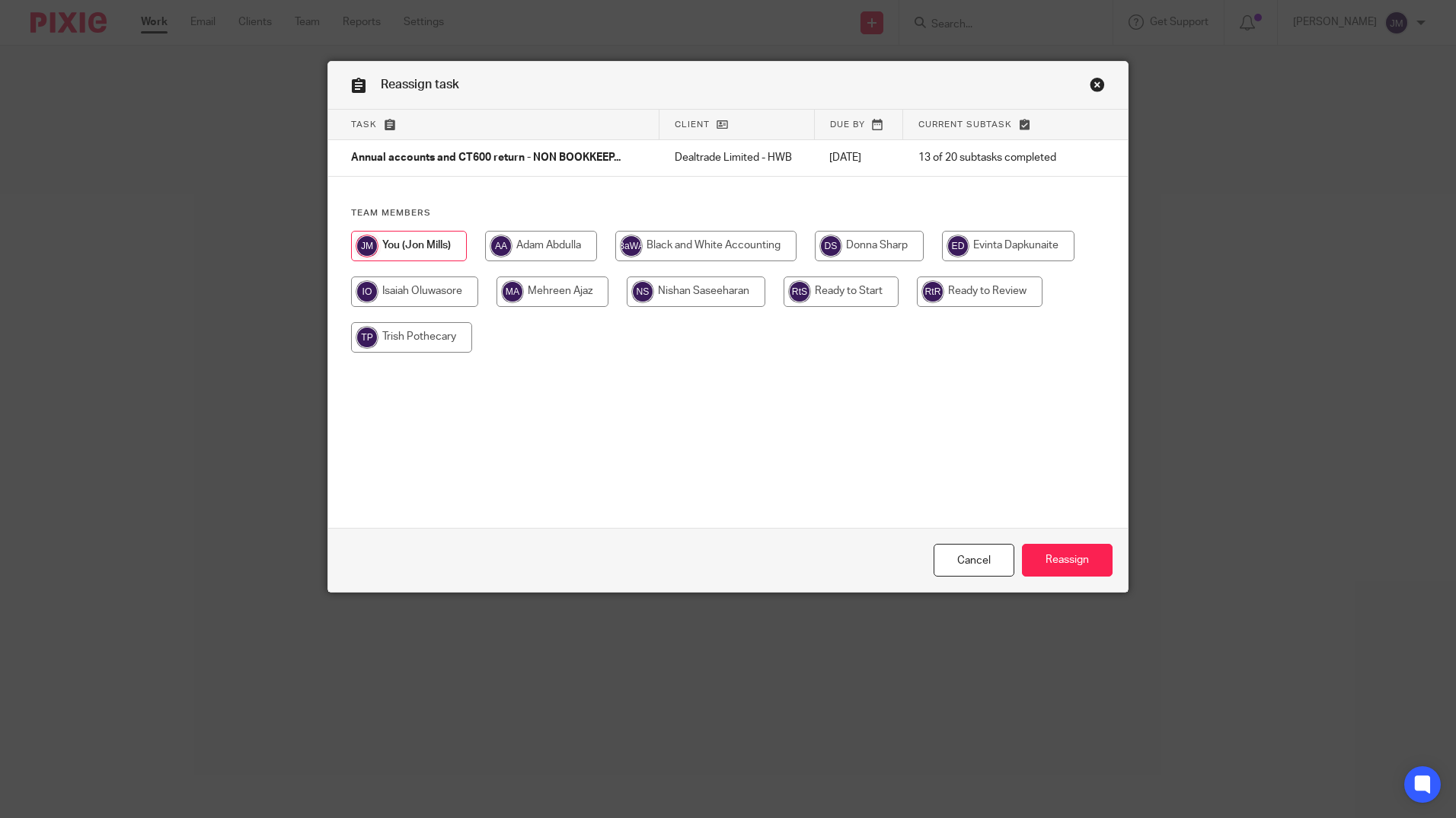
click at [1092, 85] on link "Close this dialog window" at bounding box center [1096, 87] width 15 height 21
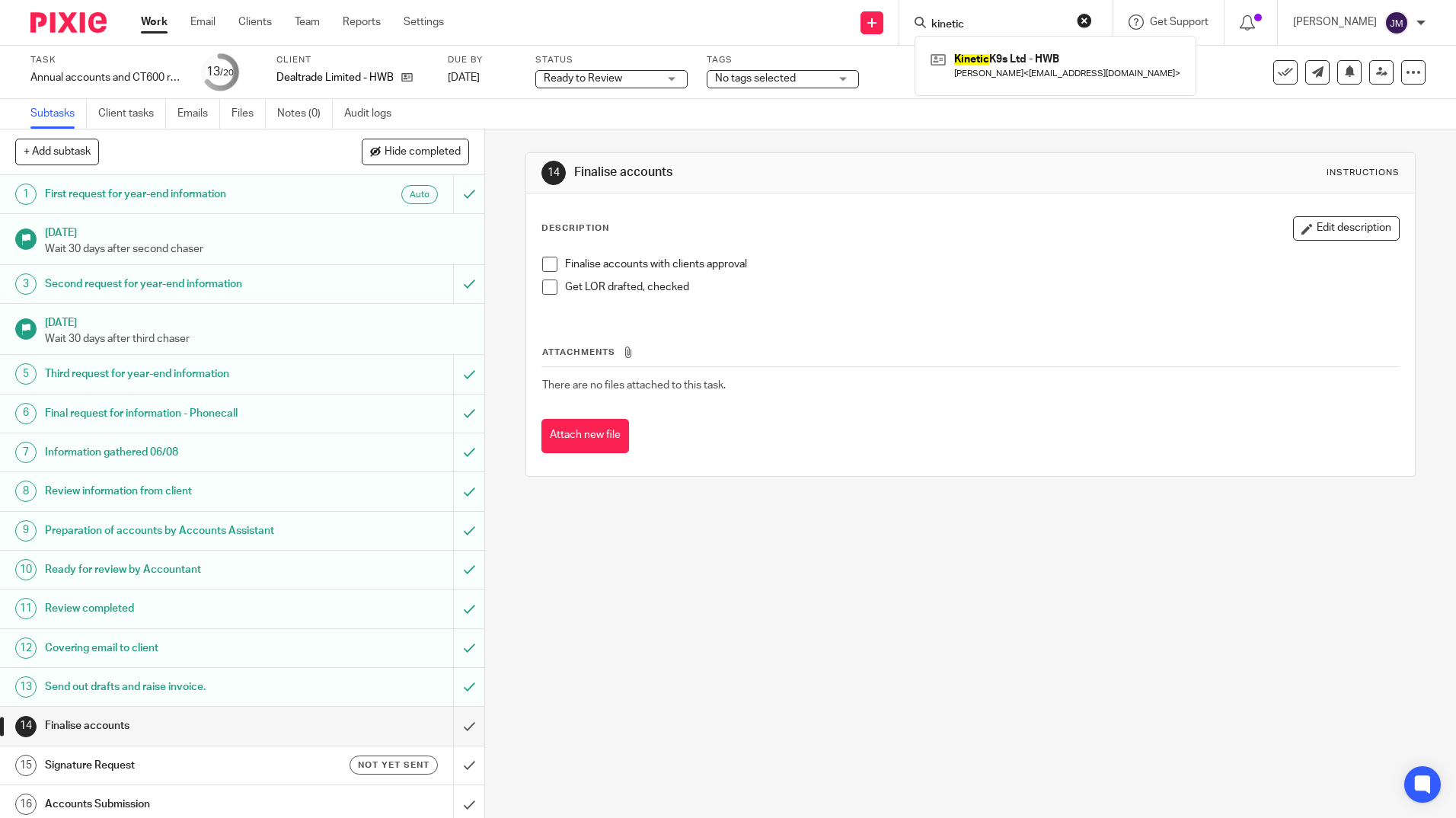
type input "kinetic"
click button "submit" at bounding box center [0, 0] width 0 height 0
click at [1030, 59] on link at bounding box center [1055, 65] width 258 height 35
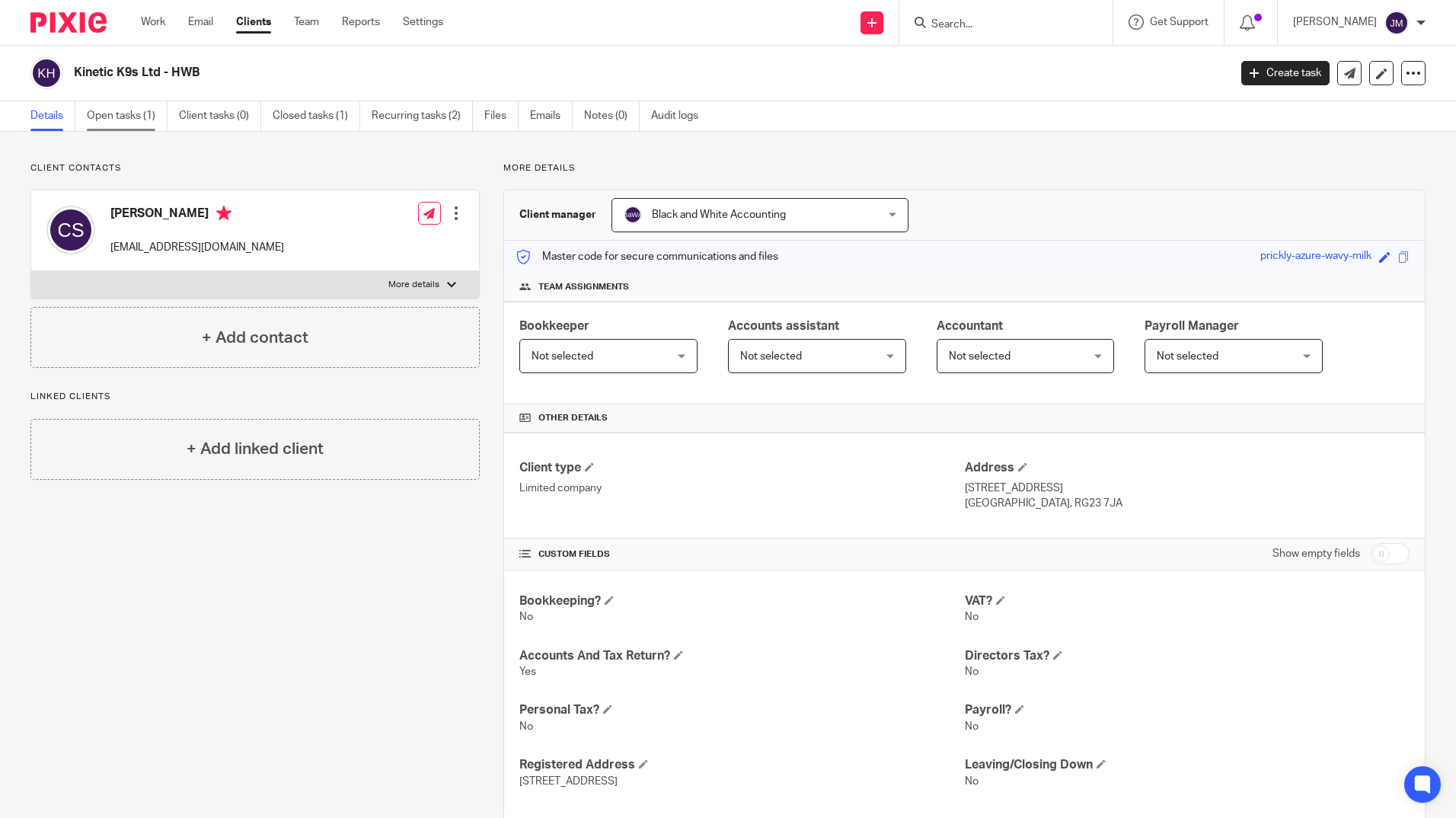
click at [154, 116] on link "Open tasks (1)" at bounding box center [127, 117] width 81 height 30
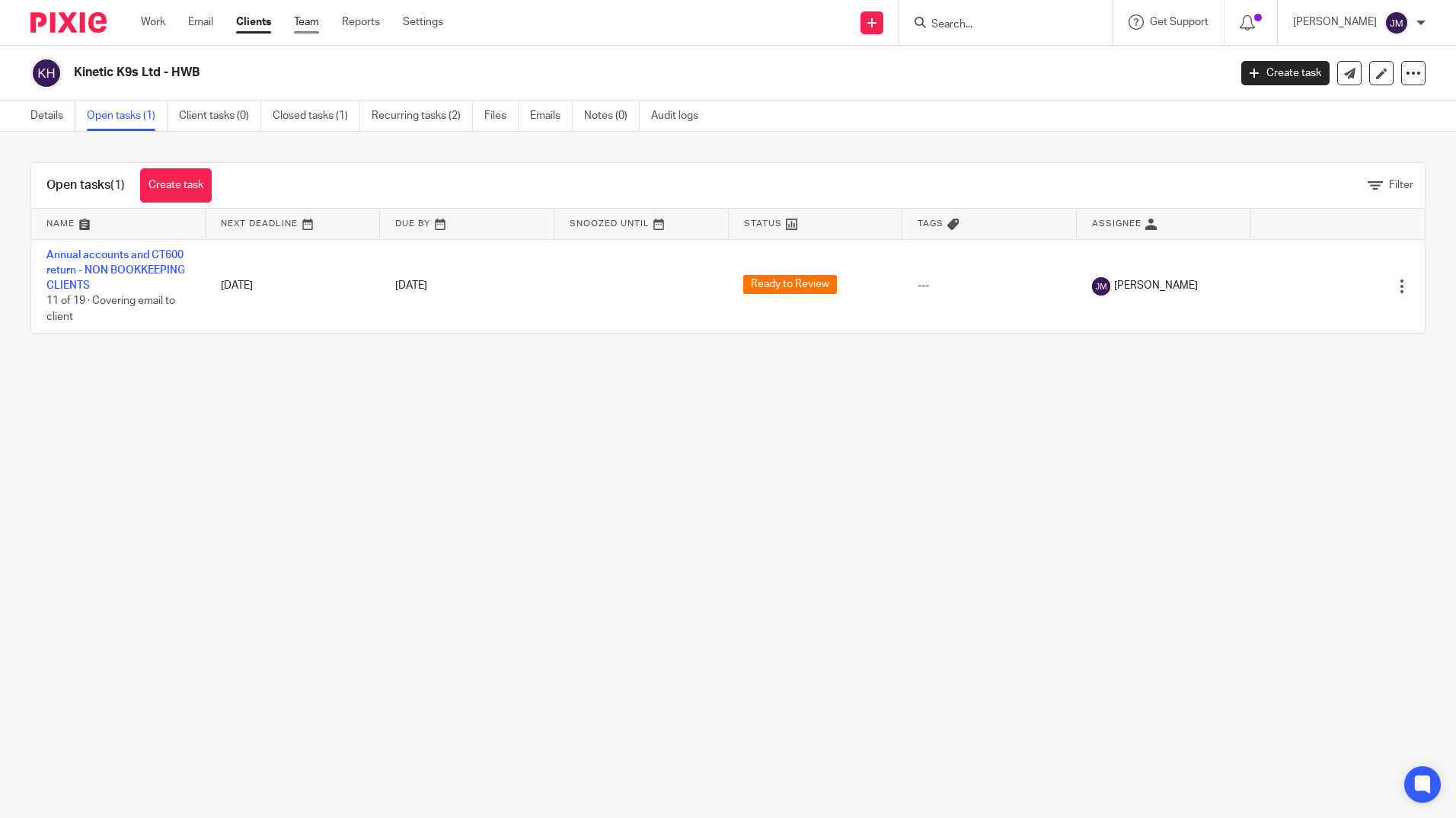
click at [304, 19] on link "Team" at bounding box center [306, 22] width 25 height 15
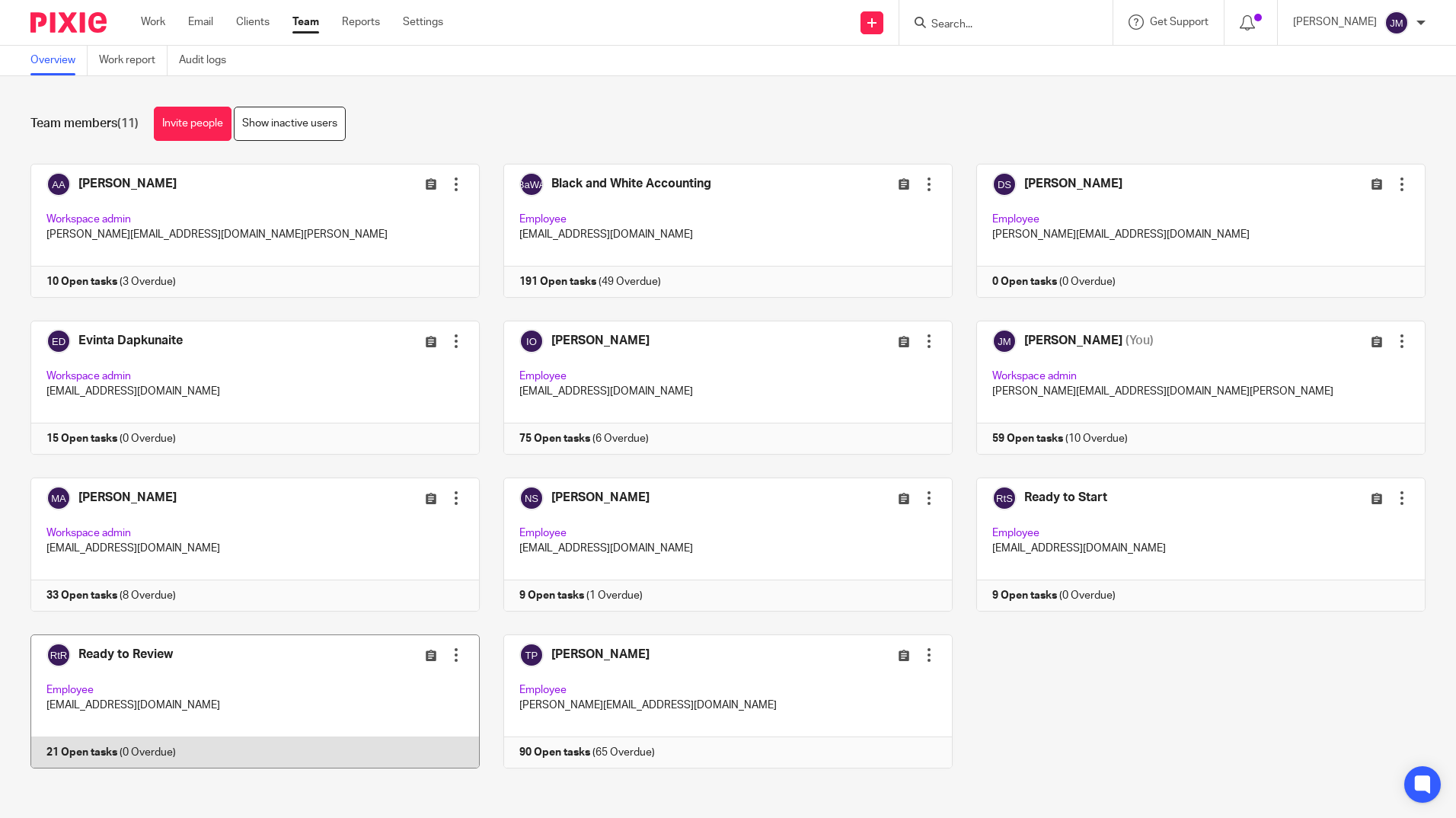
click at [178, 661] on link at bounding box center [243, 701] width 473 height 134
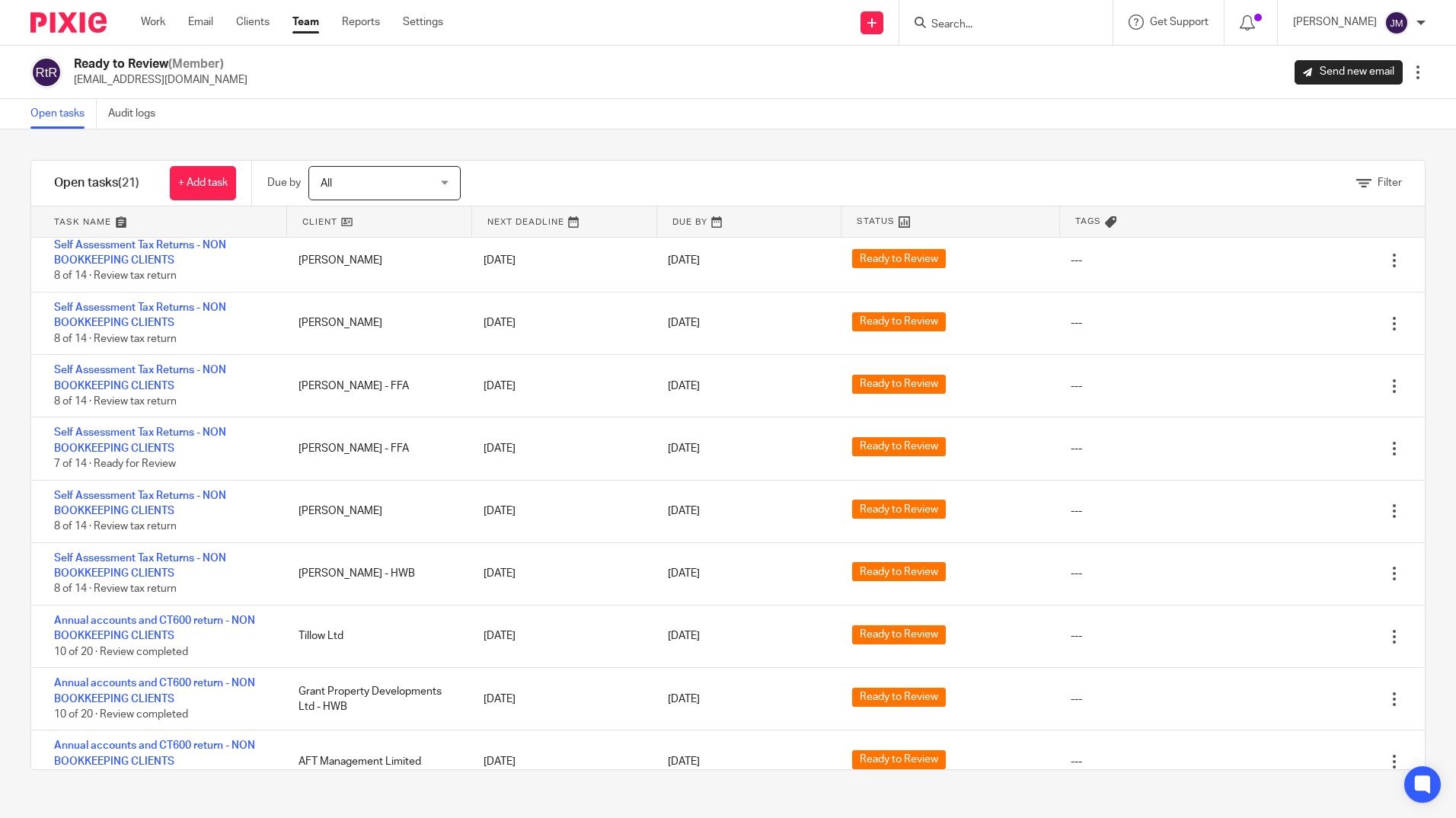
scroll to position [767, 0]
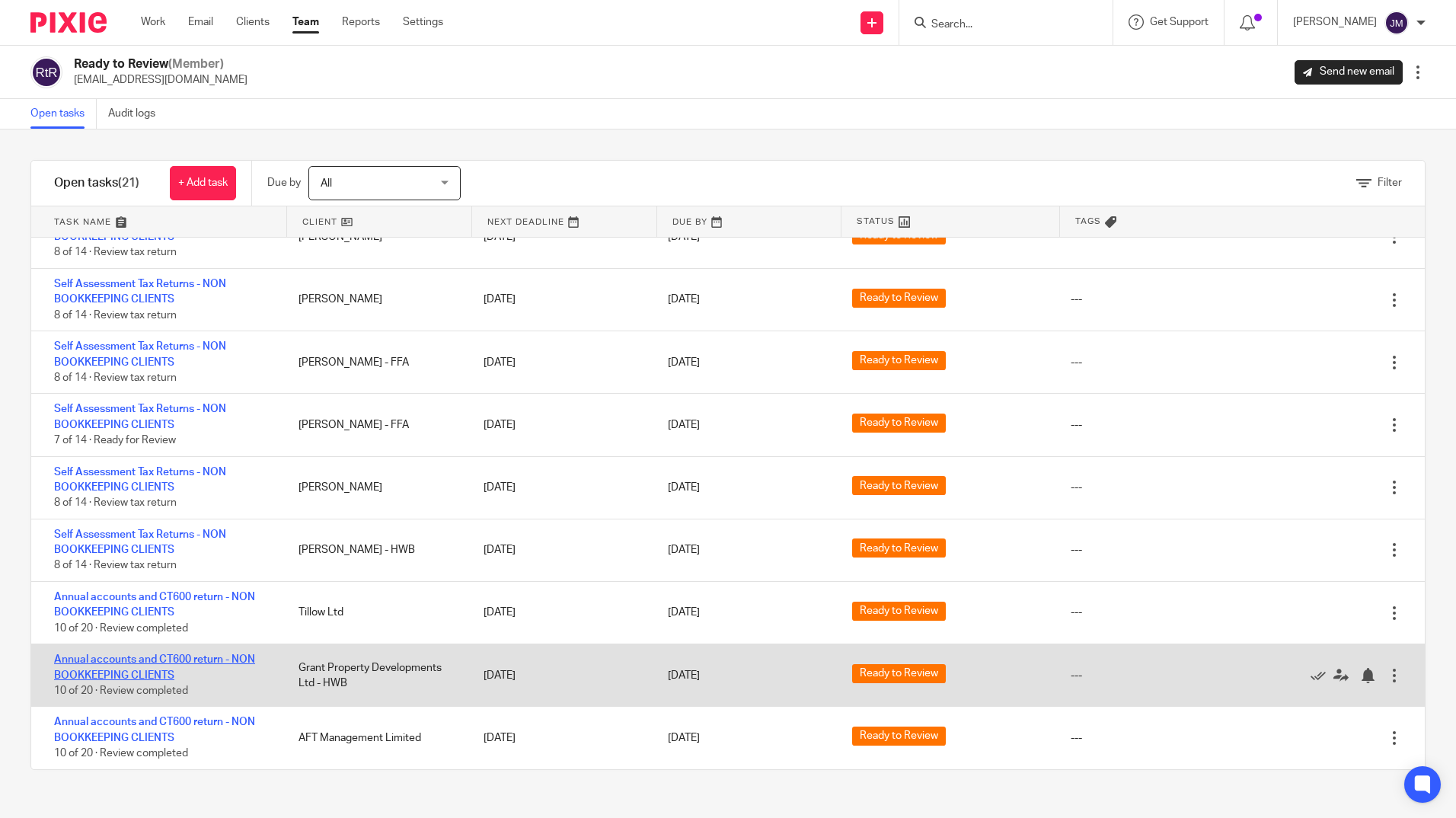
click at [233, 663] on link "Annual accounts and CT600 return - NON BOOKKEEPING CLIENTS" at bounding box center [155, 667] width 202 height 26
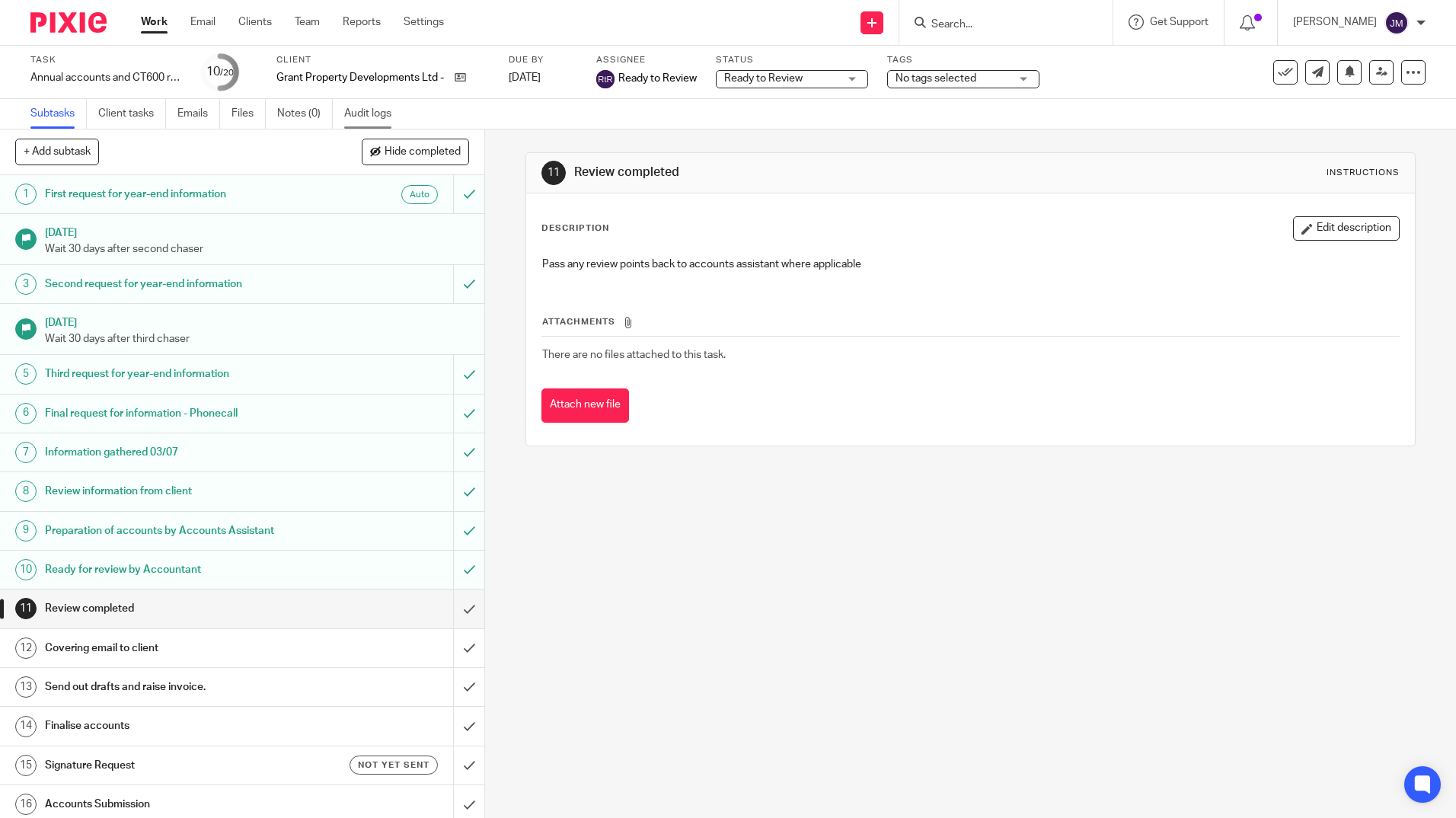
click at [361, 112] on link "Audit logs" at bounding box center [373, 114] width 58 height 30
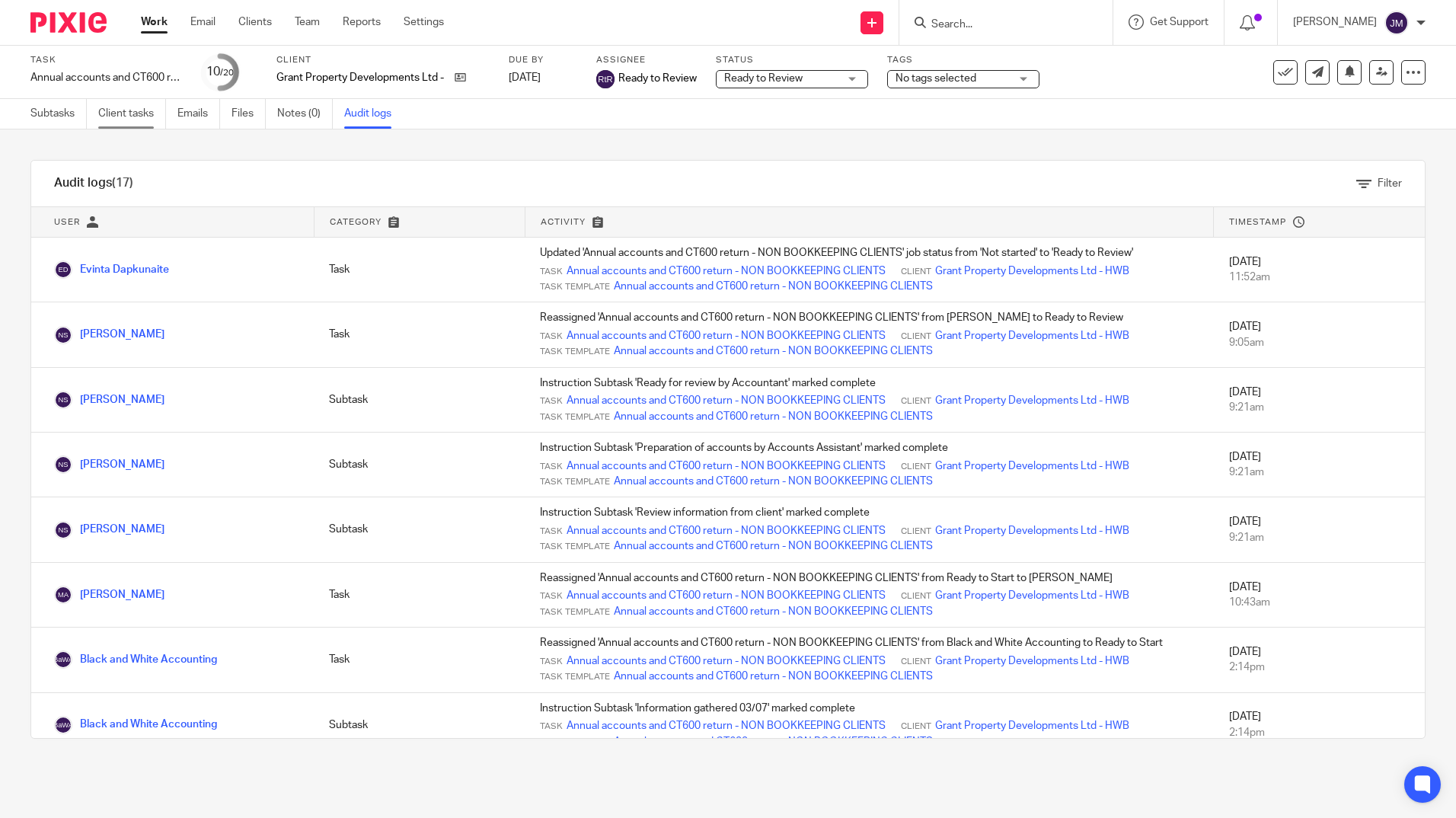
click at [141, 110] on link "Client tasks" at bounding box center [131, 114] width 68 height 30
